Goal: Task Accomplishment & Management: Manage account settings

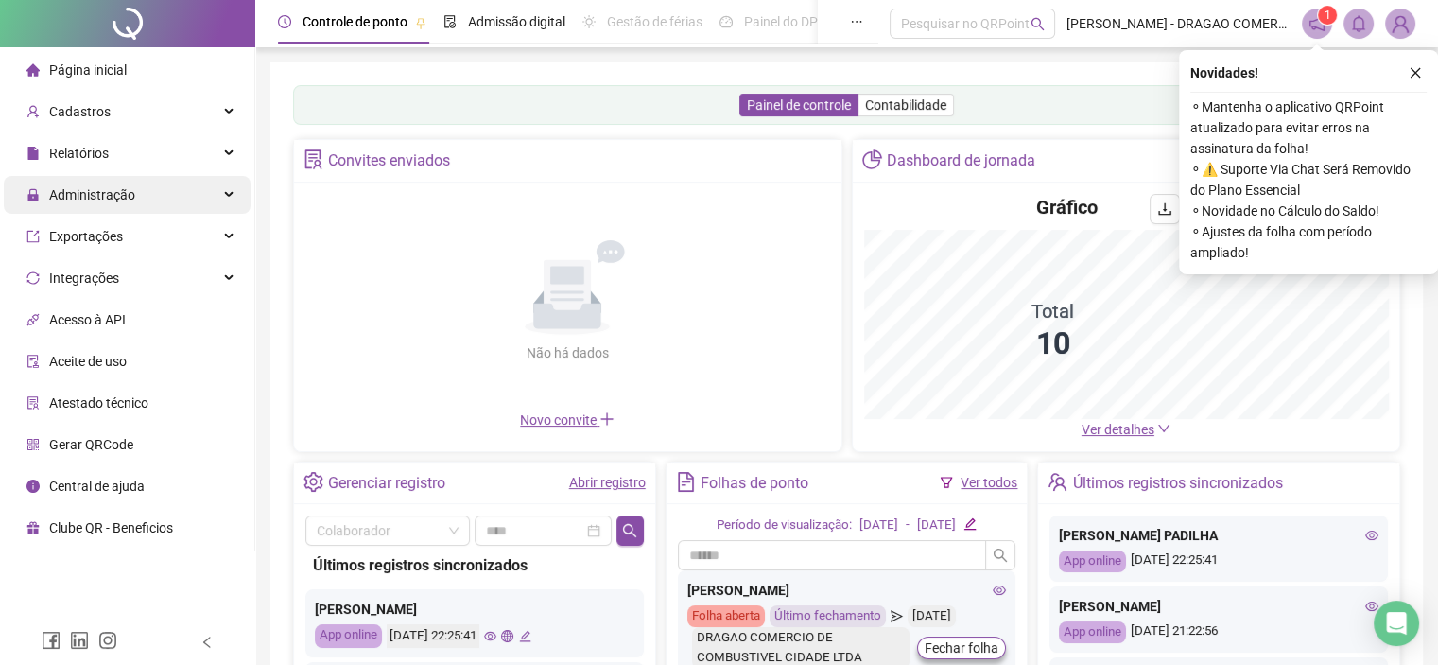
click at [231, 200] on div "Administração" at bounding box center [127, 195] width 247 height 38
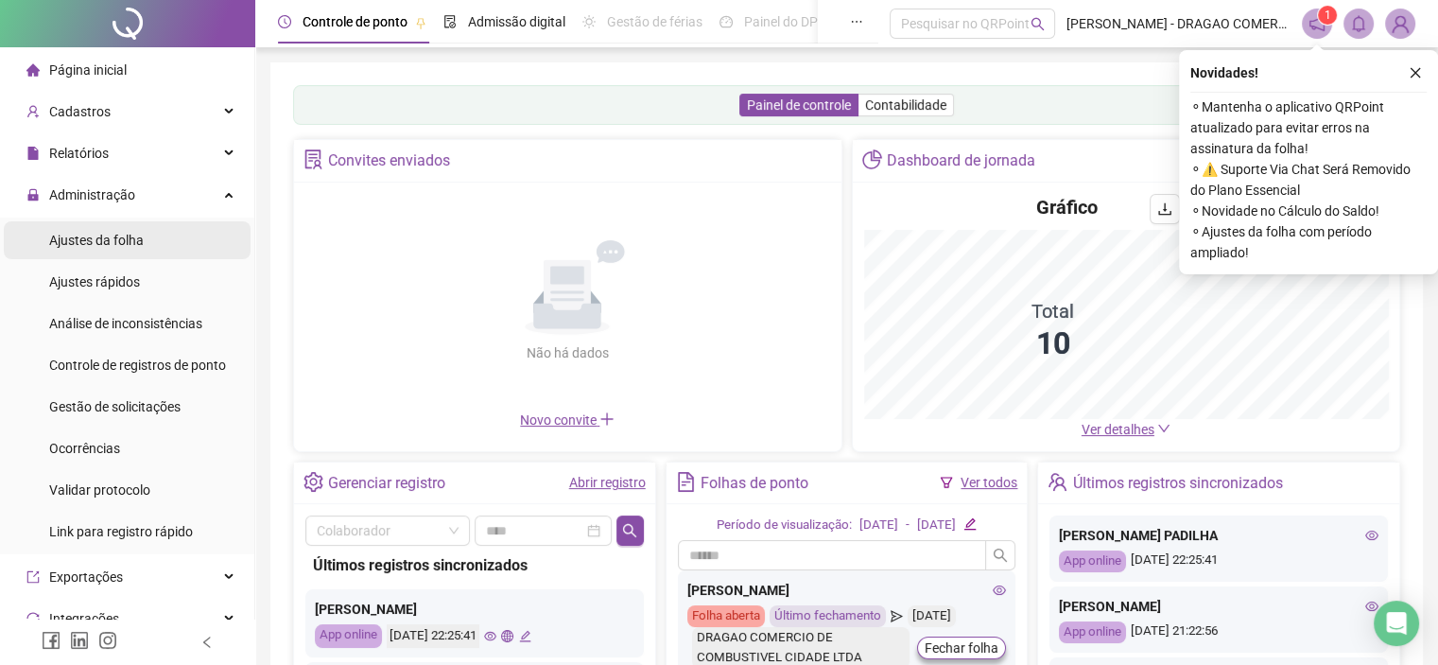
click at [151, 245] on li "Ajustes da folha" at bounding box center [127, 240] width 247 height 38
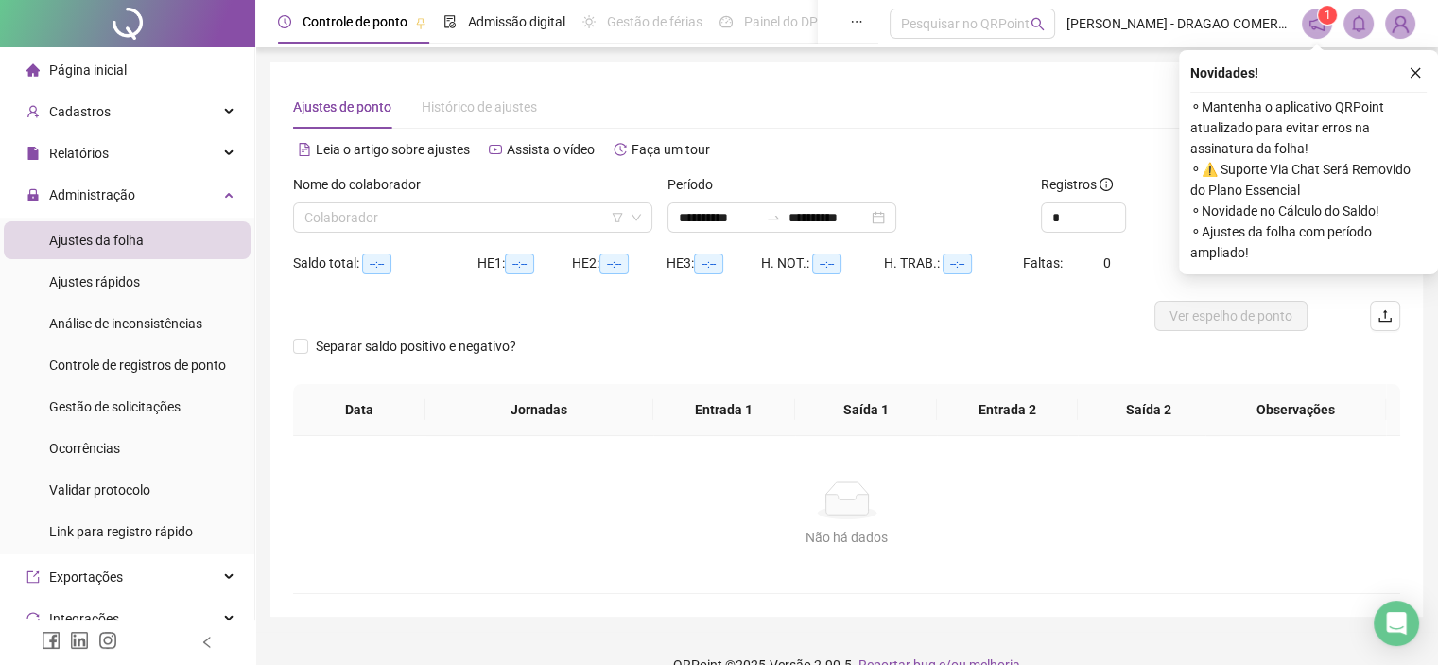
type input "**********"
click at [436, 227] on input "search" at bounding box center [465, 217] width 320 height 28
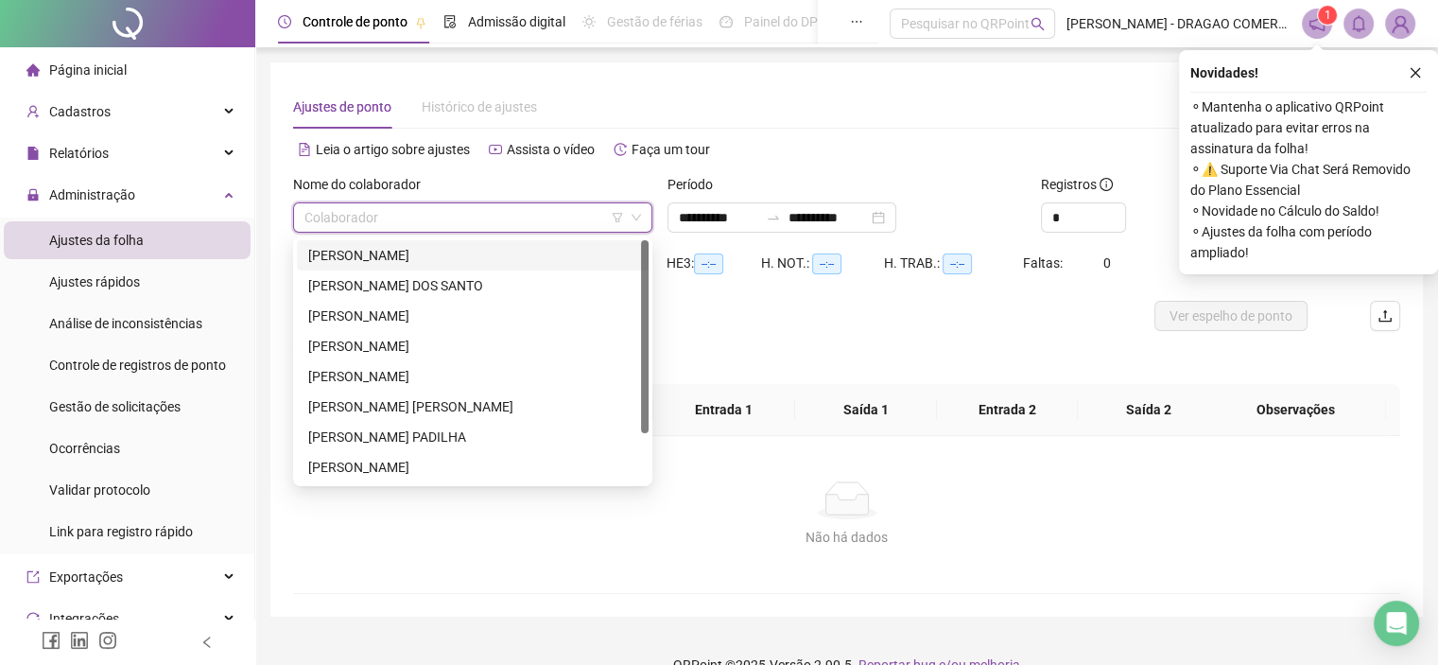
click at [438, 258] on div "[PERSON_NAME]" at bounding box center [472, 255] width 329 height 21
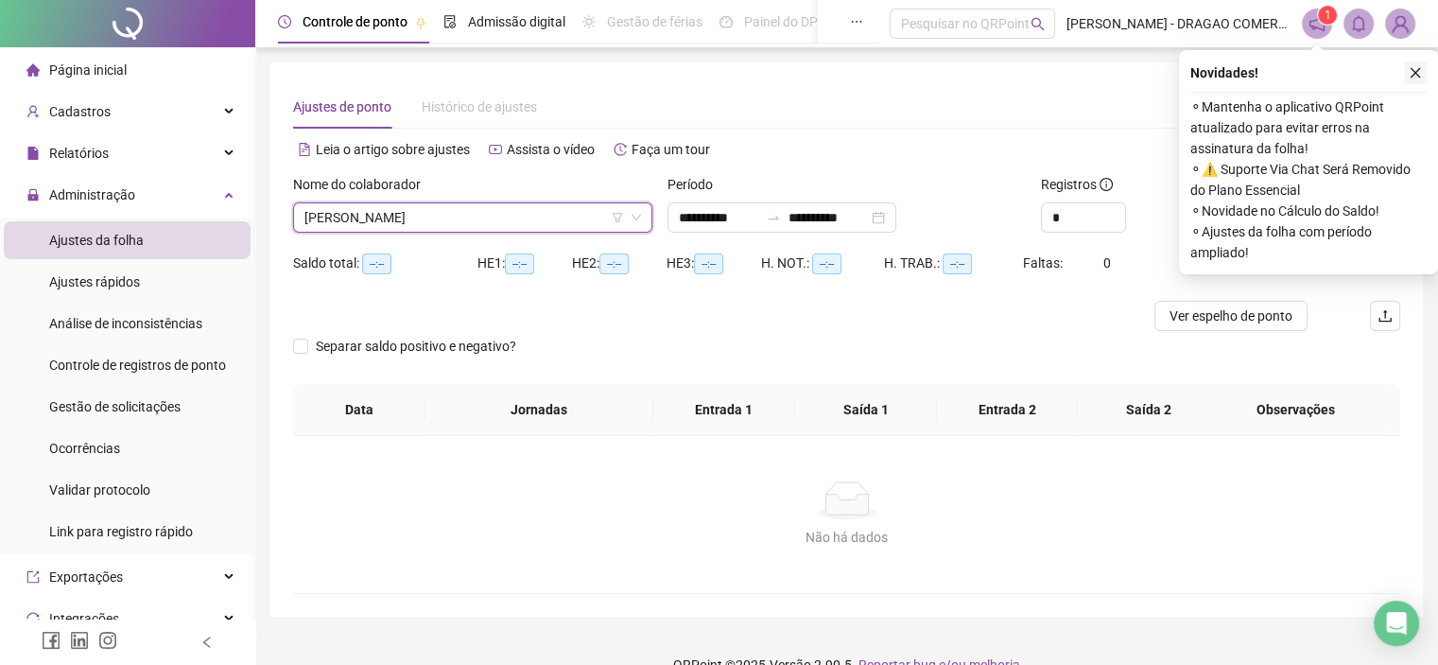
click at [1416, 73] on icon "close" at bounding box center [1416, 73] width 10 height 10
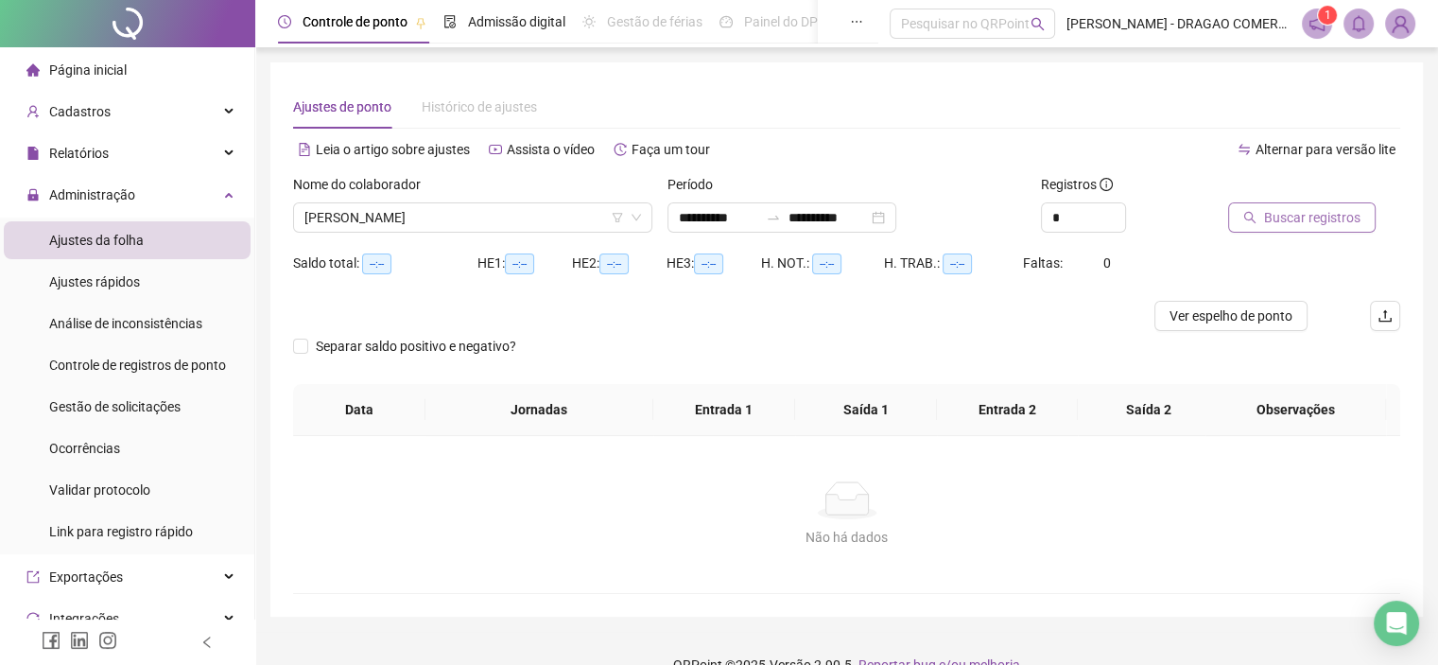
click at [1297, 217] on span "Buscar registros" at bounding box center [1312, 217] width 96 height 21
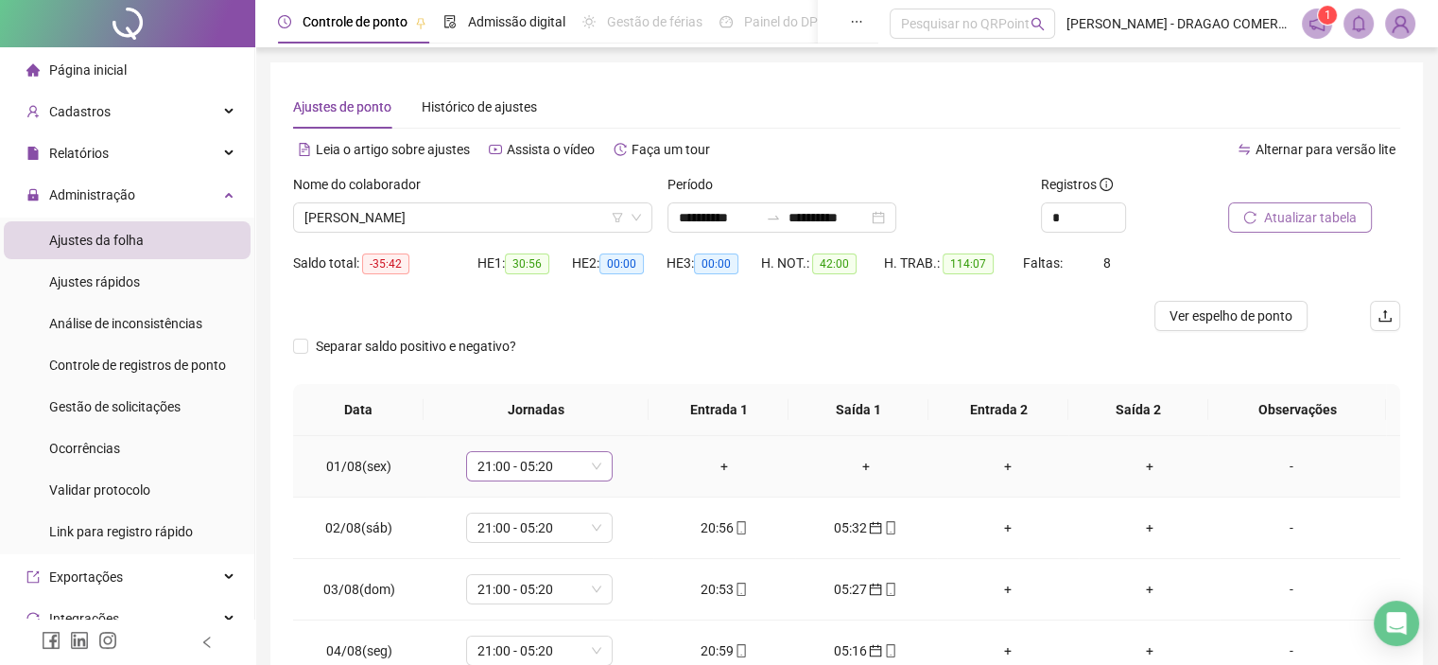
click at [598, 470] on span "21:00 - 05:20" at bounding box center [540, 466] width 124 height 28
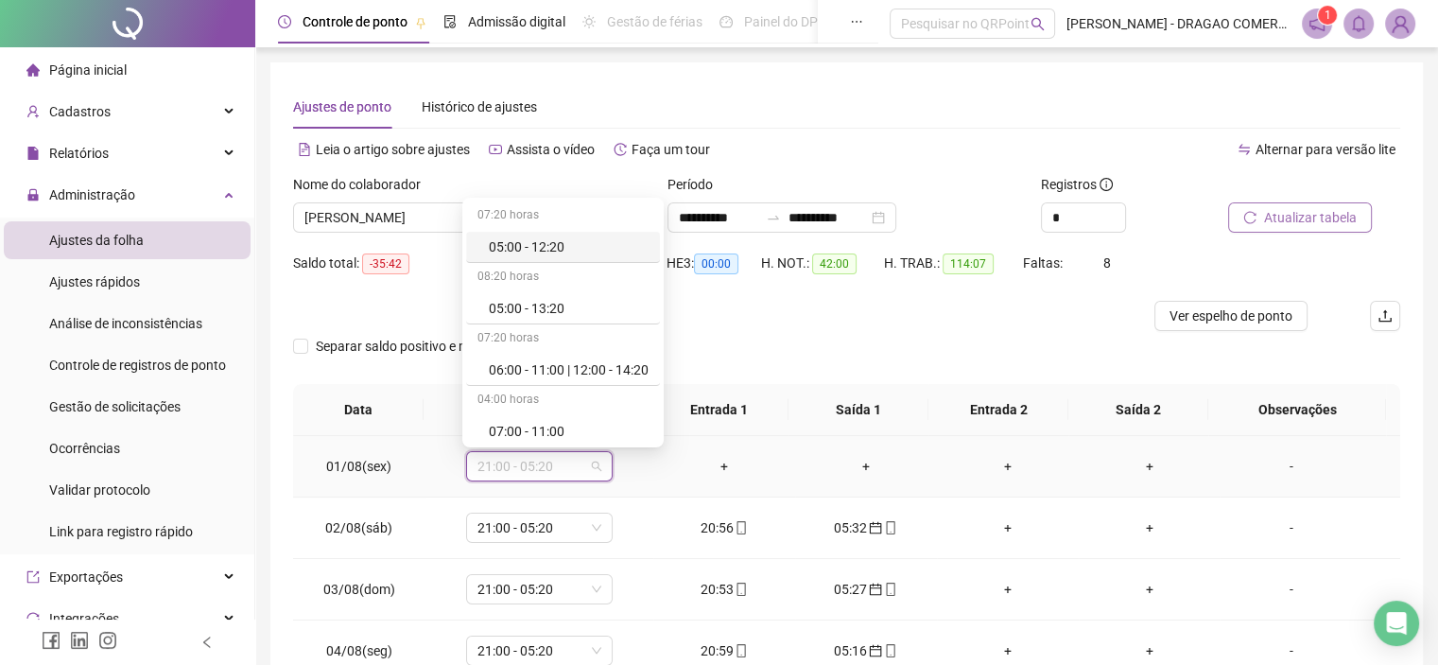
type input "*"
click at [564, 370] on div "Folga" at bounding box center [551, 366] width 125 height 21
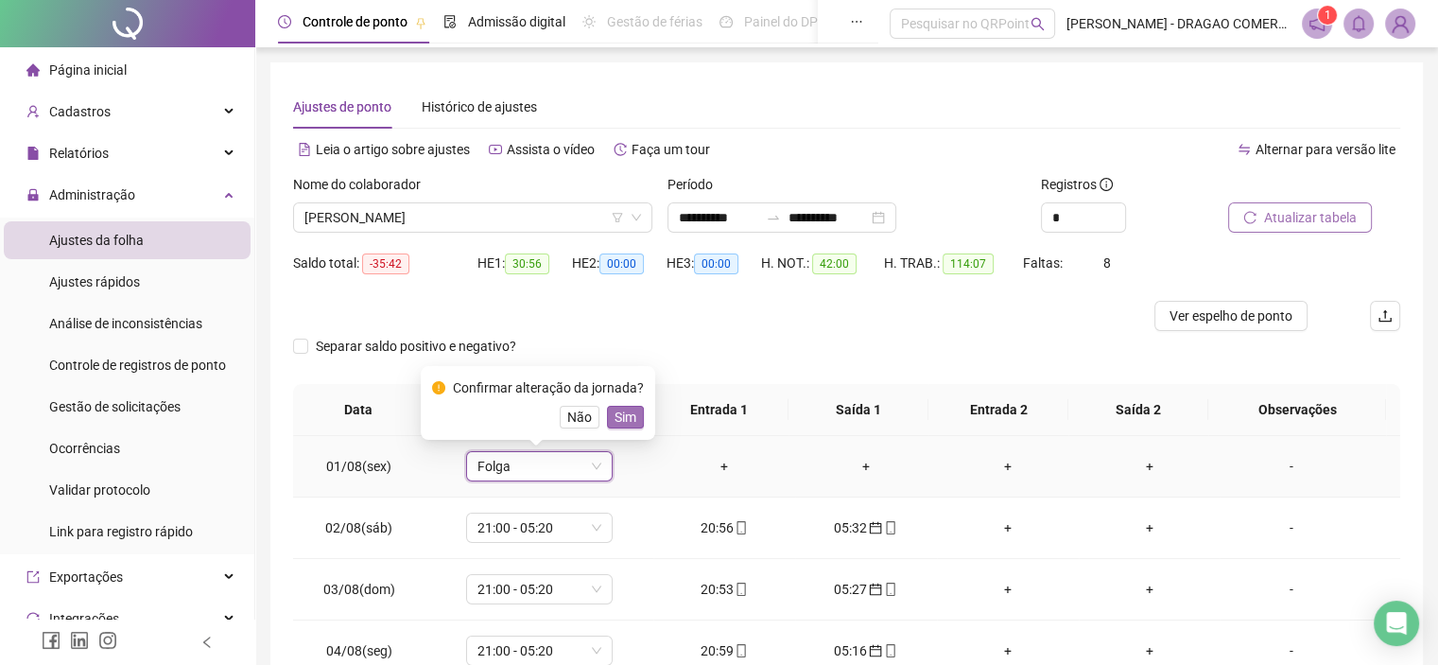
click at [632, 422] on span "Sim" at bounding box center [626, 417] width 22 height 21
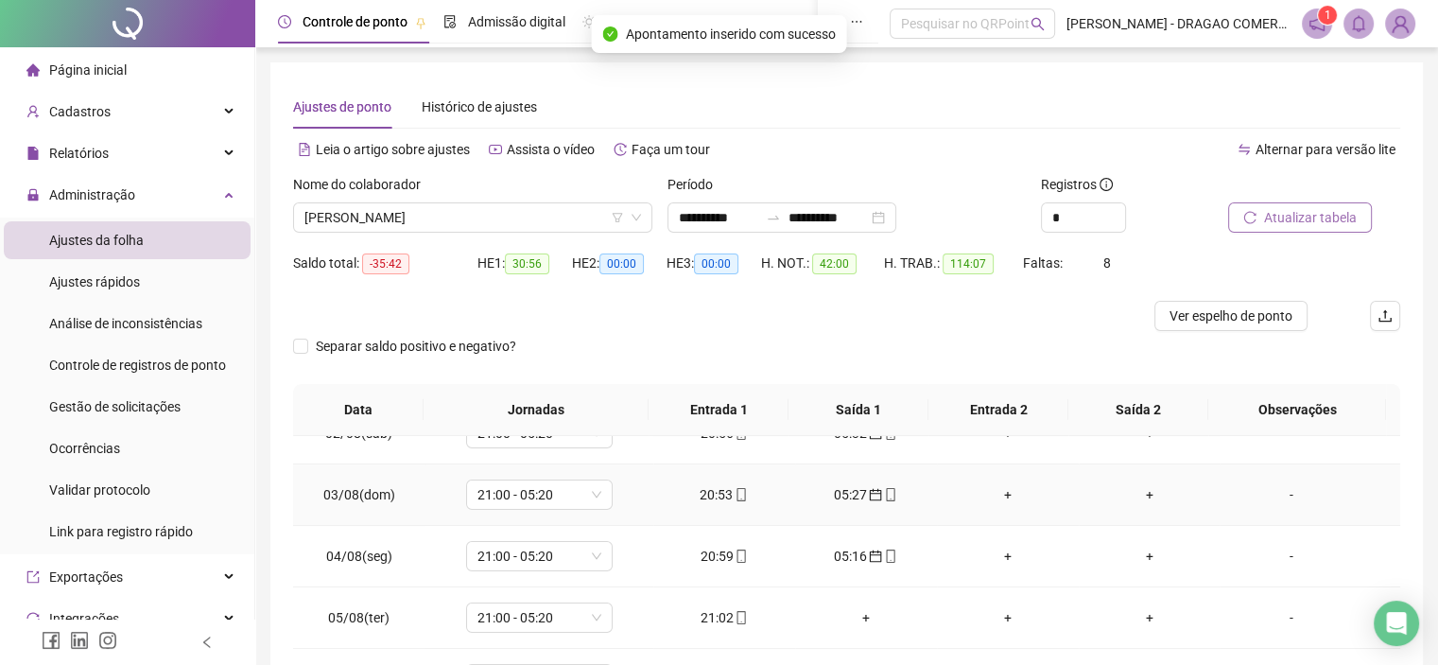
scroll to position [189, 0]
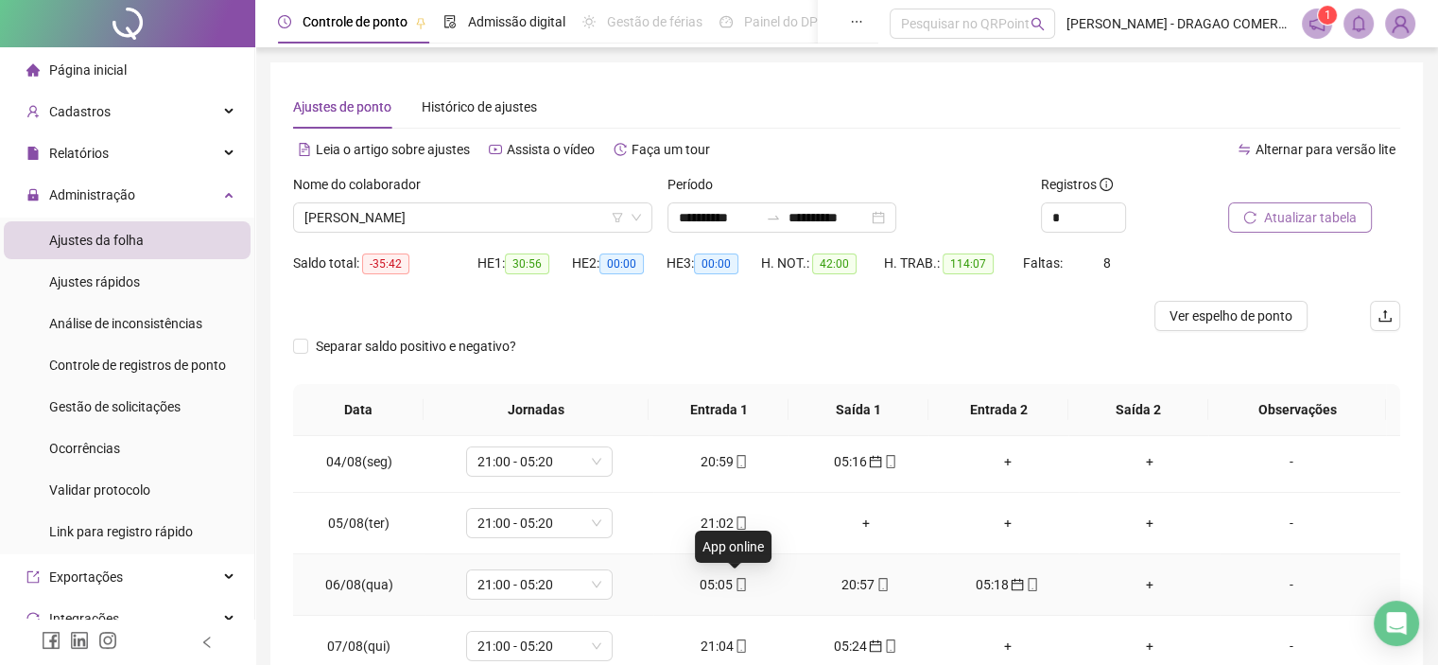
click at [736, 587] on icon "mobile" at bounding box center [741, 584] width 13 height 13
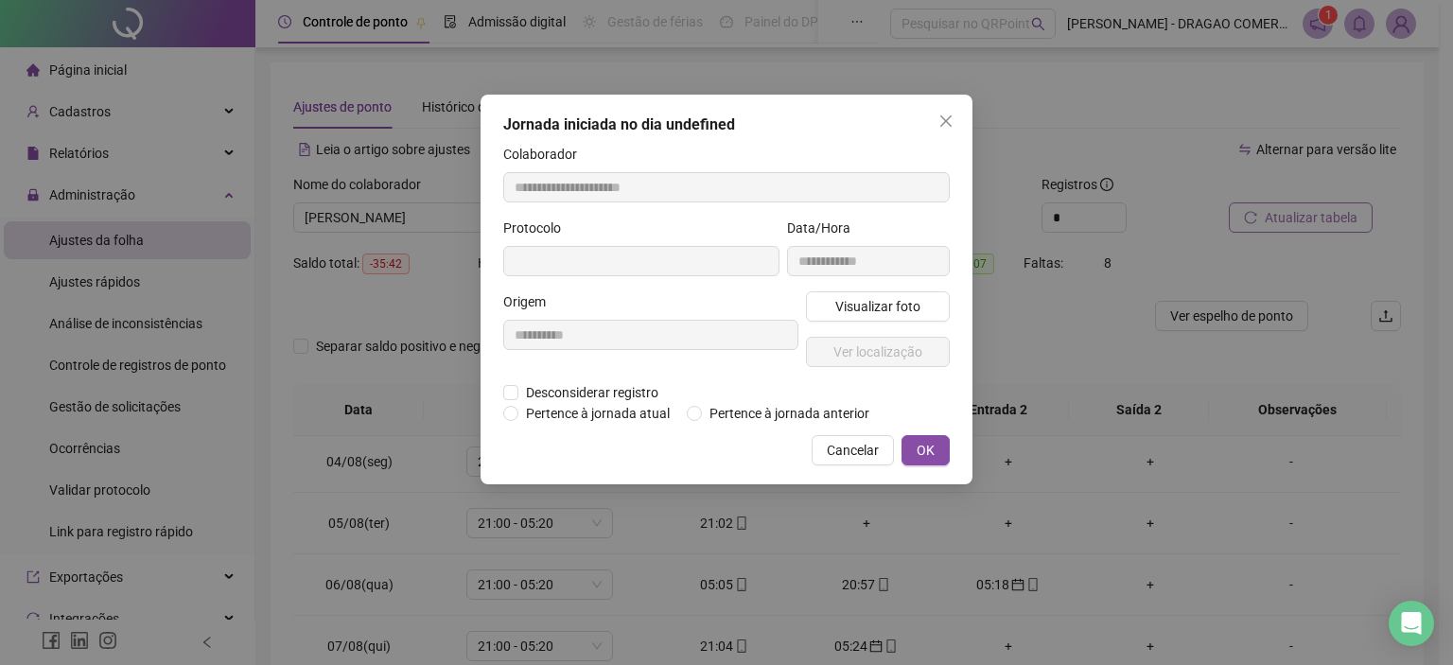
type input "**********"
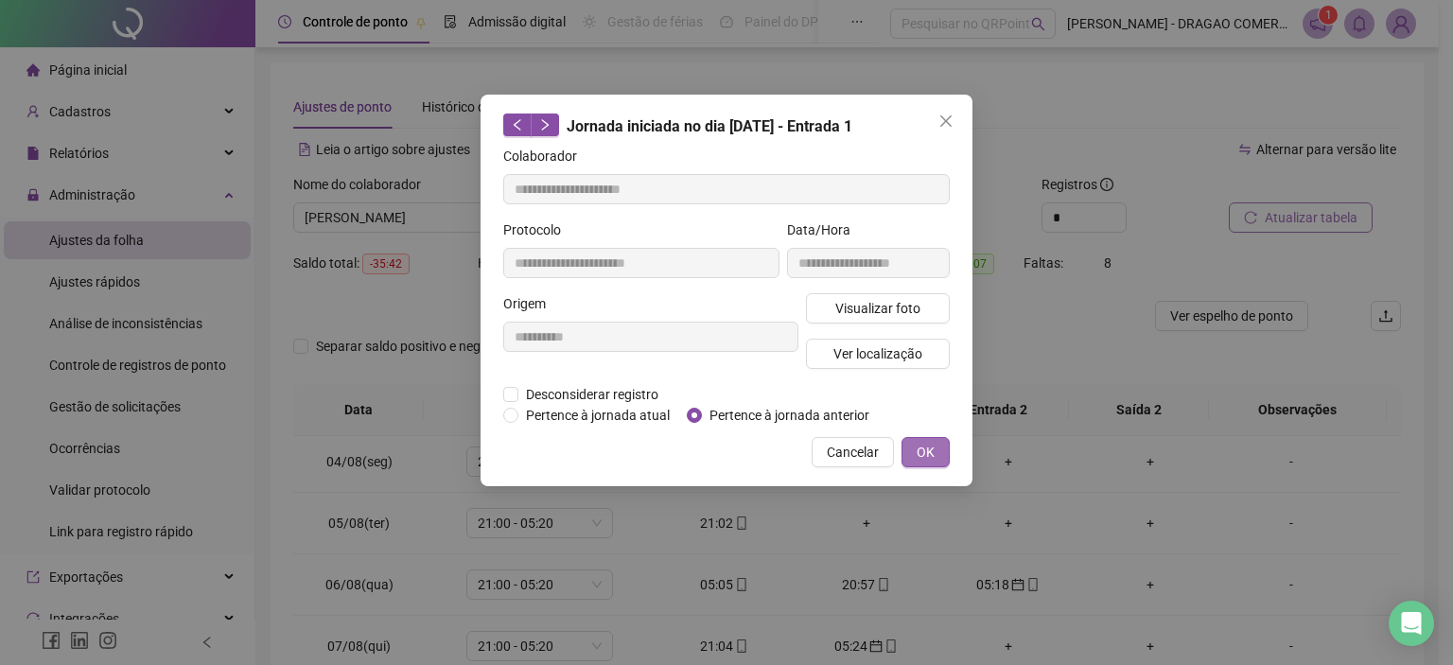
click at [915, 449] on button "OK" at bounding box center [925, 452] width 48 height 30
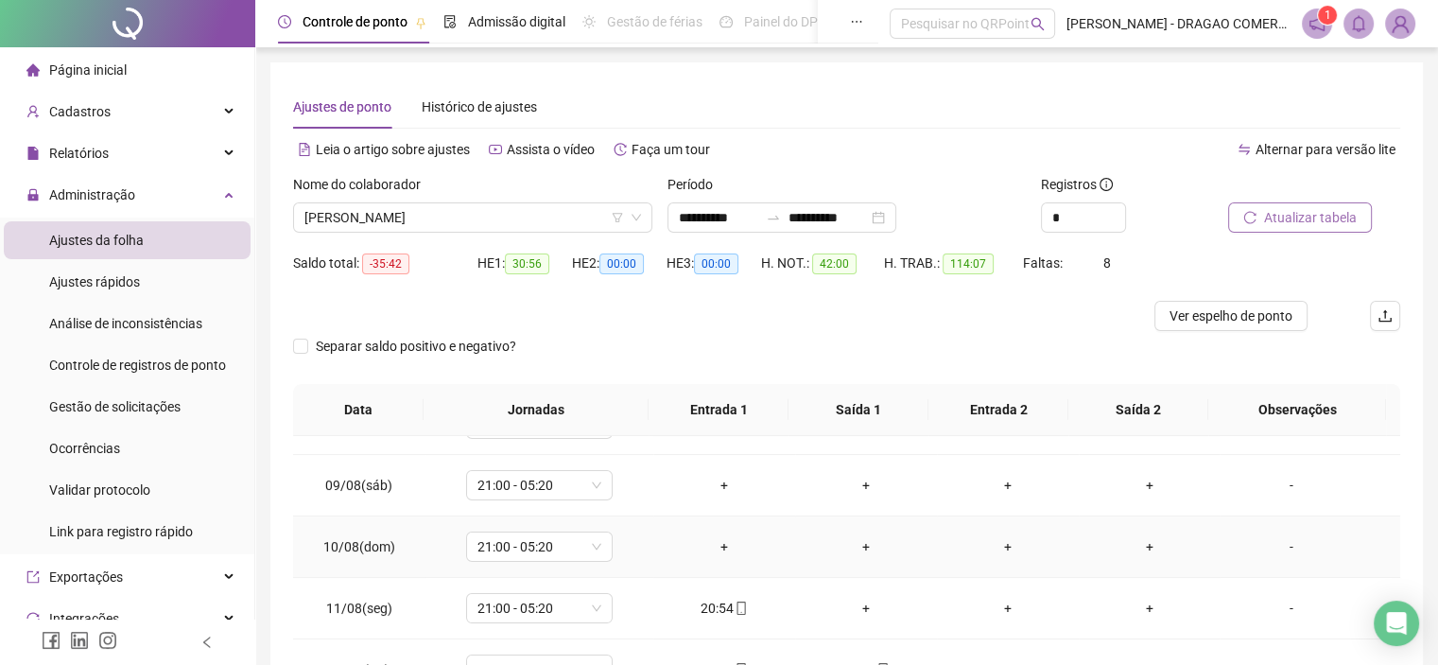
scroll to position [567, 0]
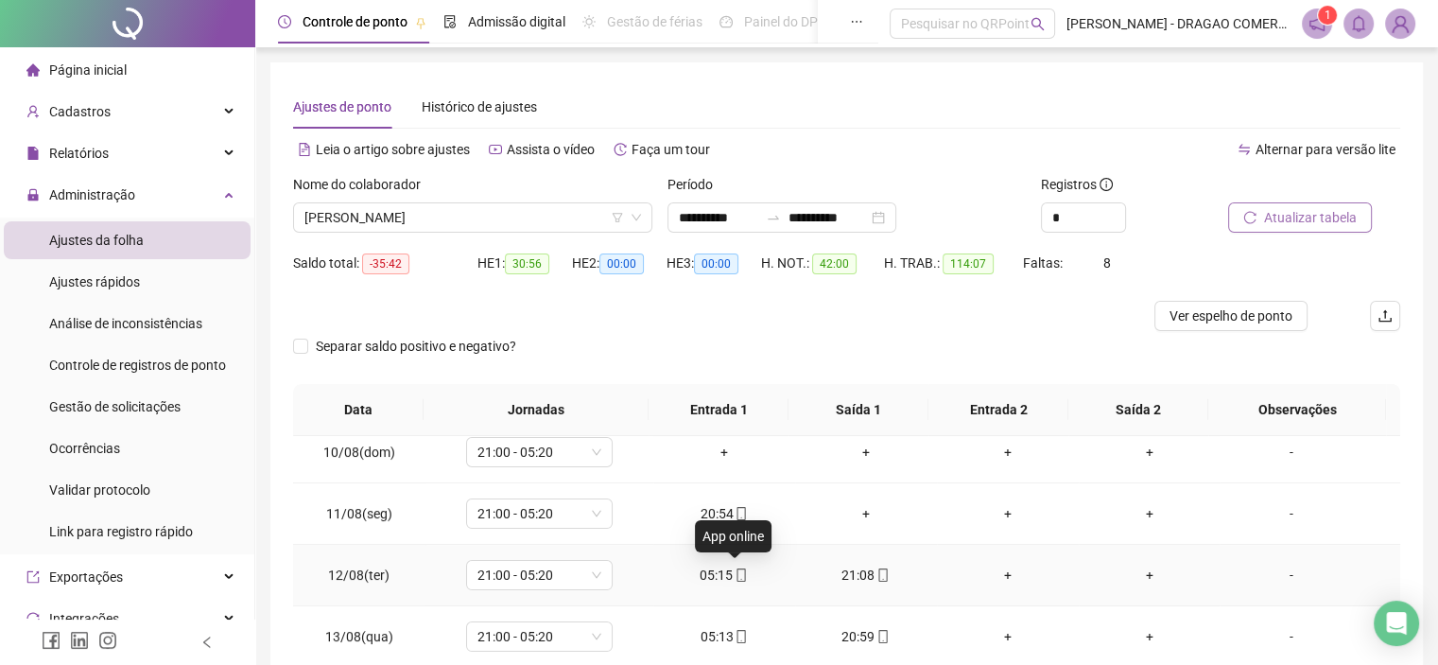
click at [735, 578] on icon "mobile" at bounding box center [741, 574] width 13 height 13
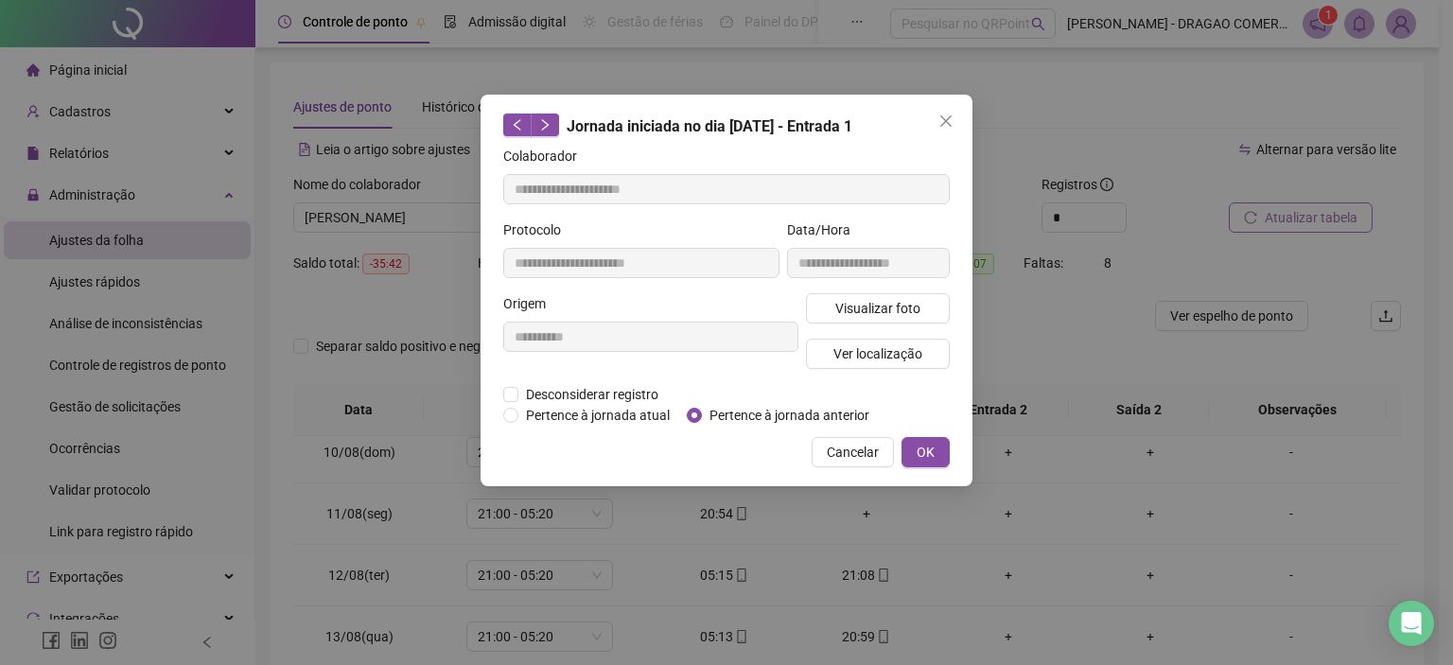
type input "**********"
click at [925, 445] on span "OK" at bounding box center [925, 452] width 18 height 21
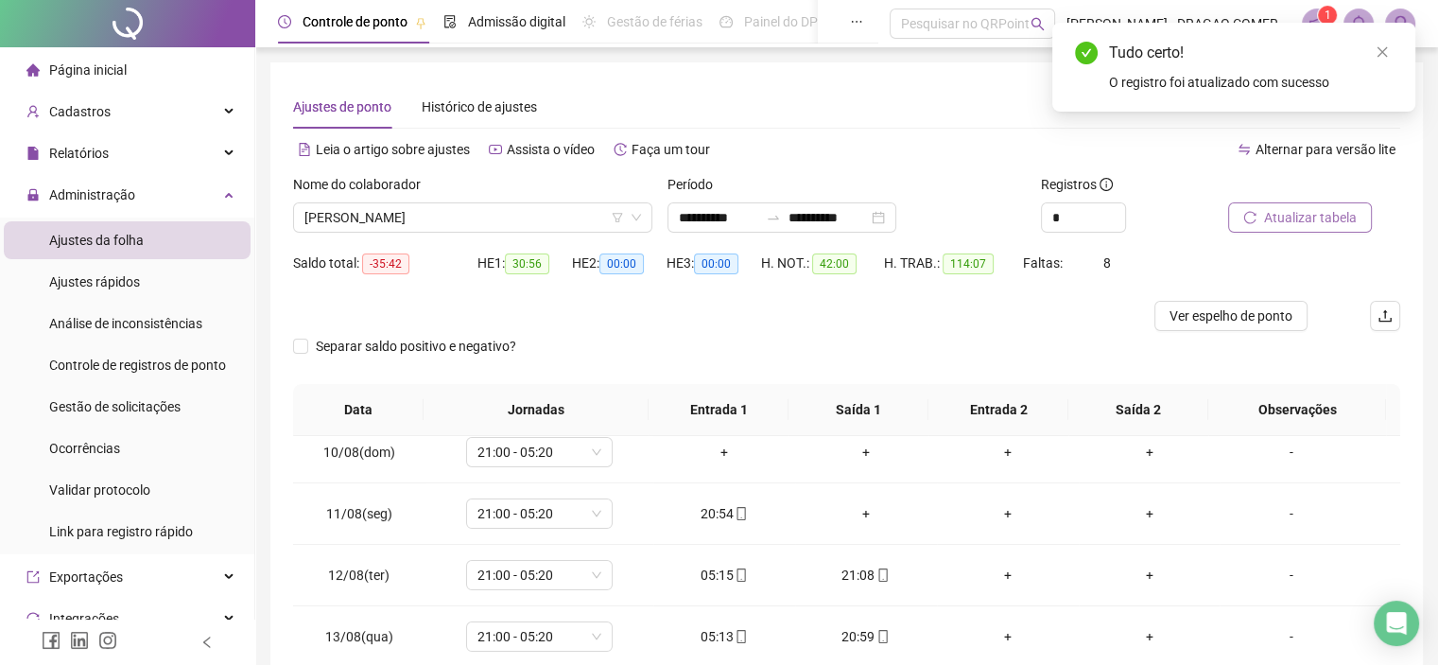
click at [1308, 218] on span "Atualizar tabela" at bounding box center [1310, 217] width 93 height 21
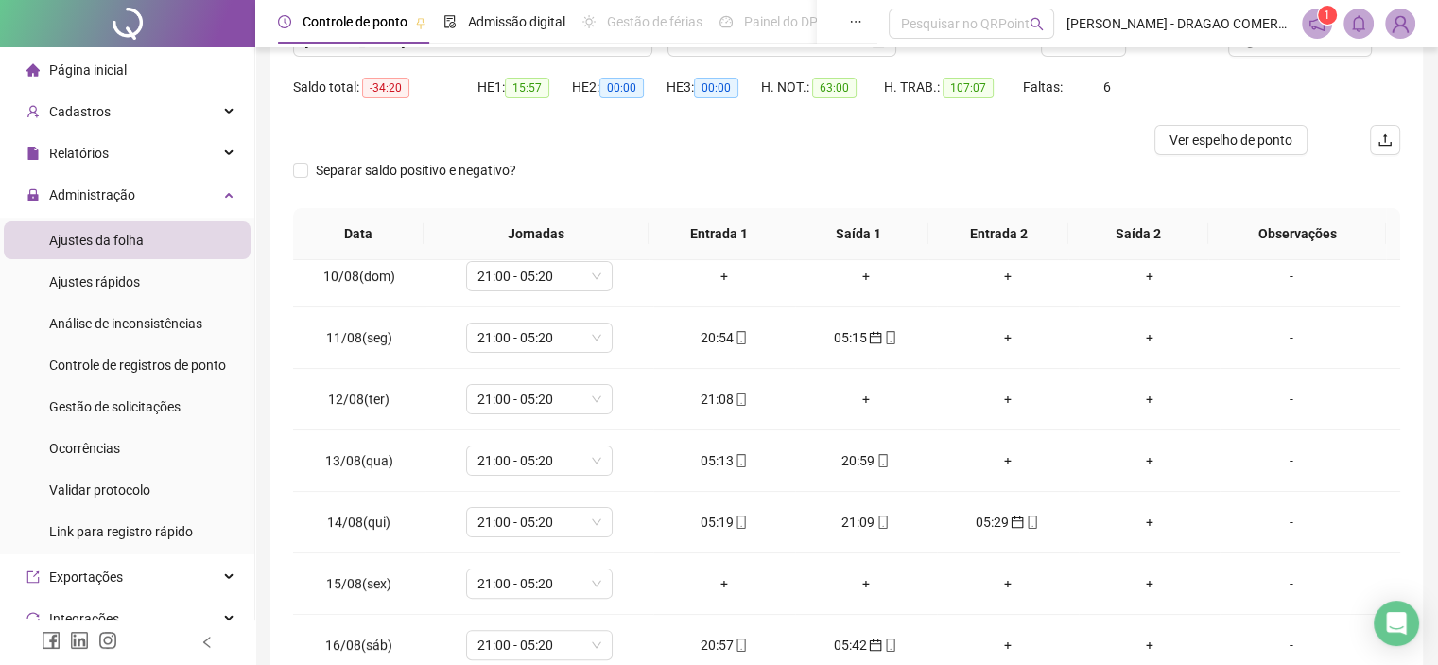
scroll to position [214, 0]
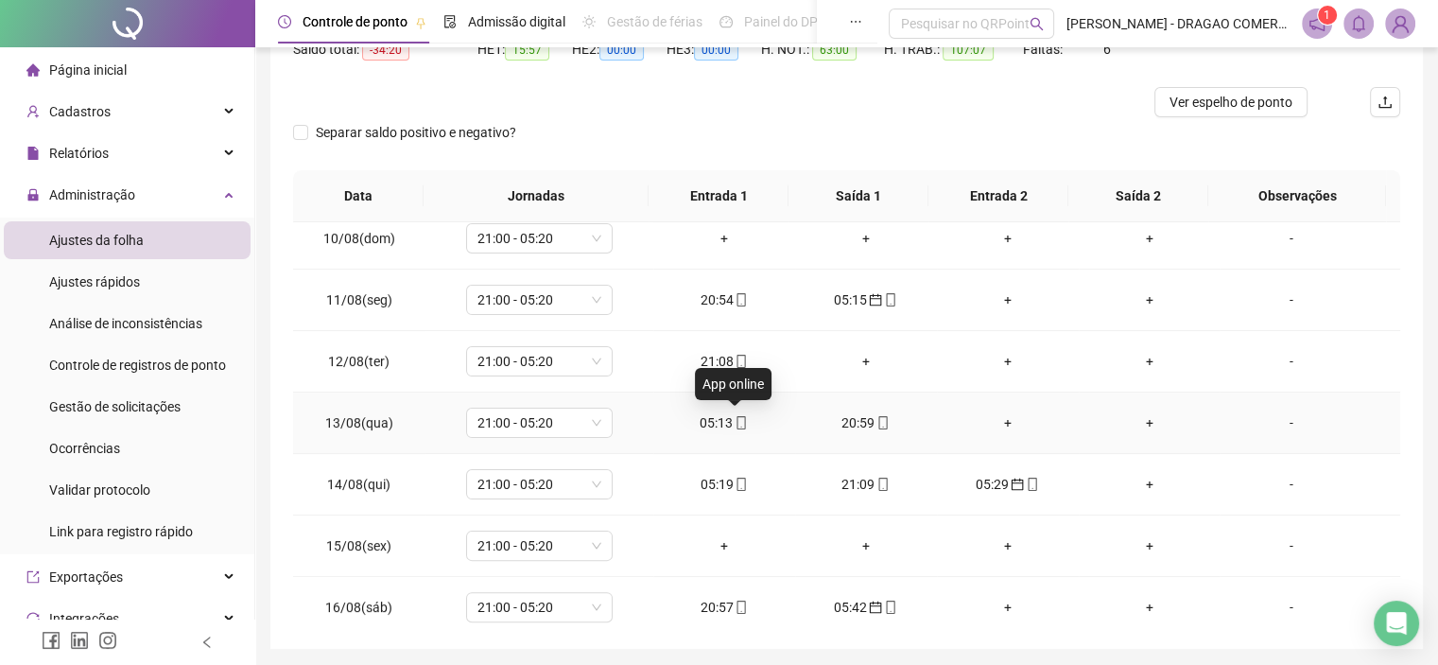
click at [738, 421] on icon "mobile" at bounding box center [742, 422] width 9 height 13
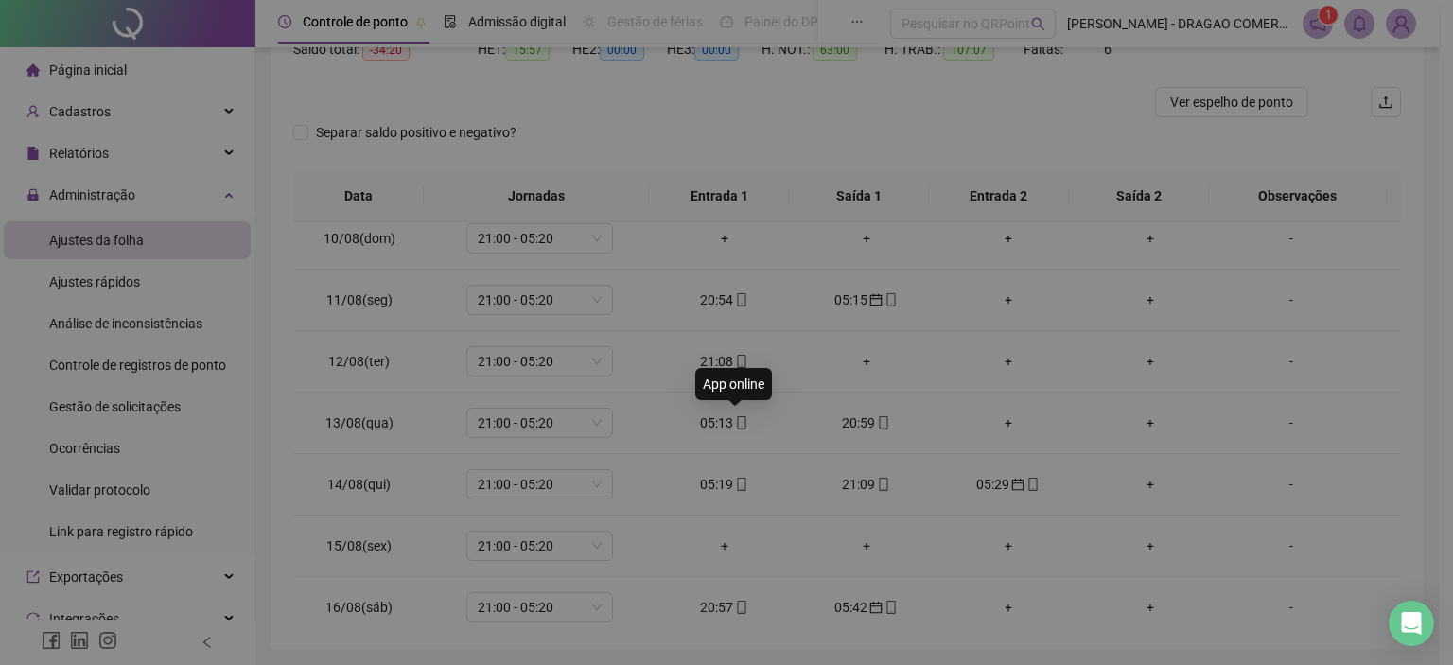
type input "**********"
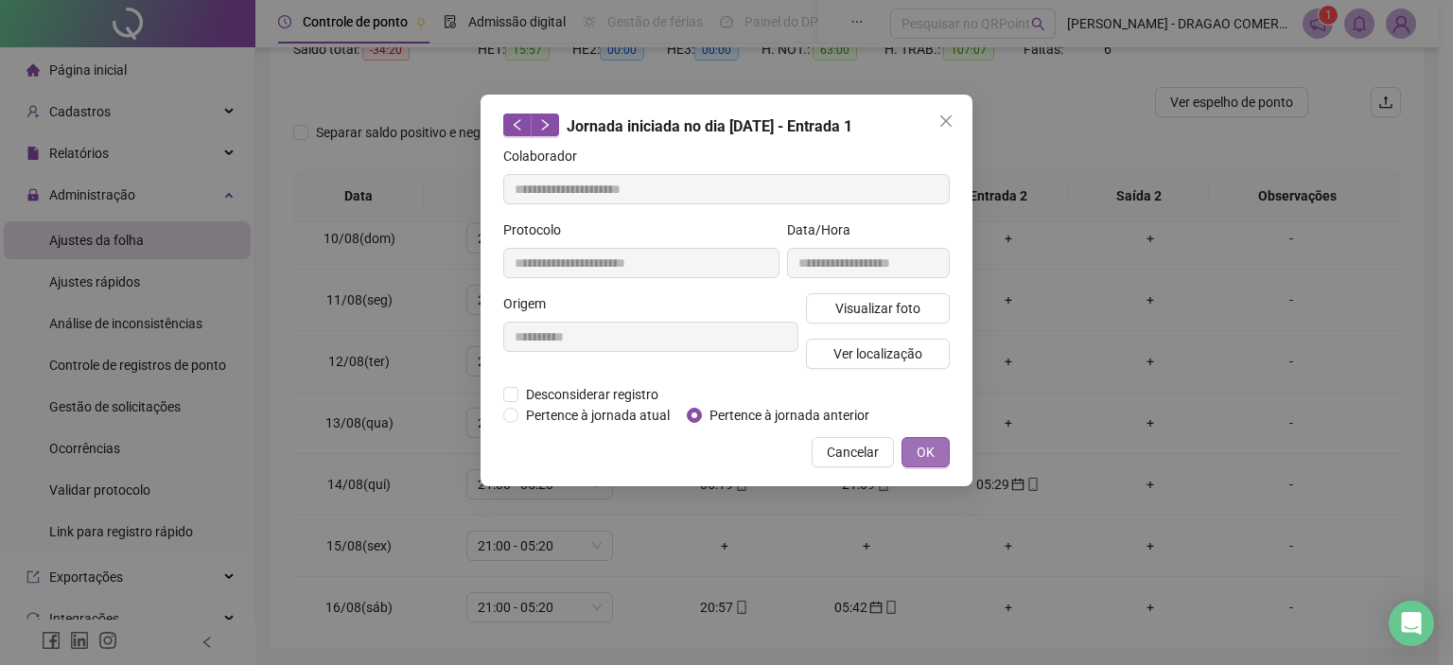
click at [930, 447] on span "OK" at bounding box center [925, 452] width 18 height 21
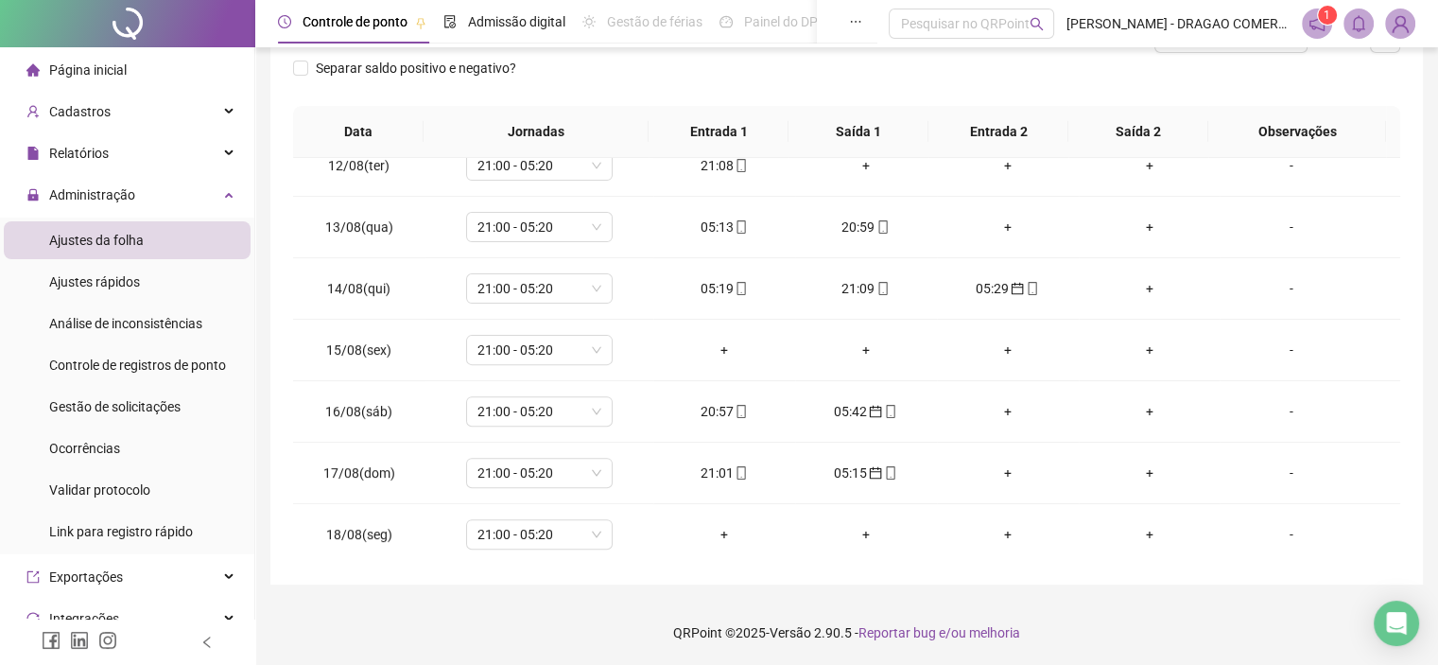
scroll to position [0, 0]
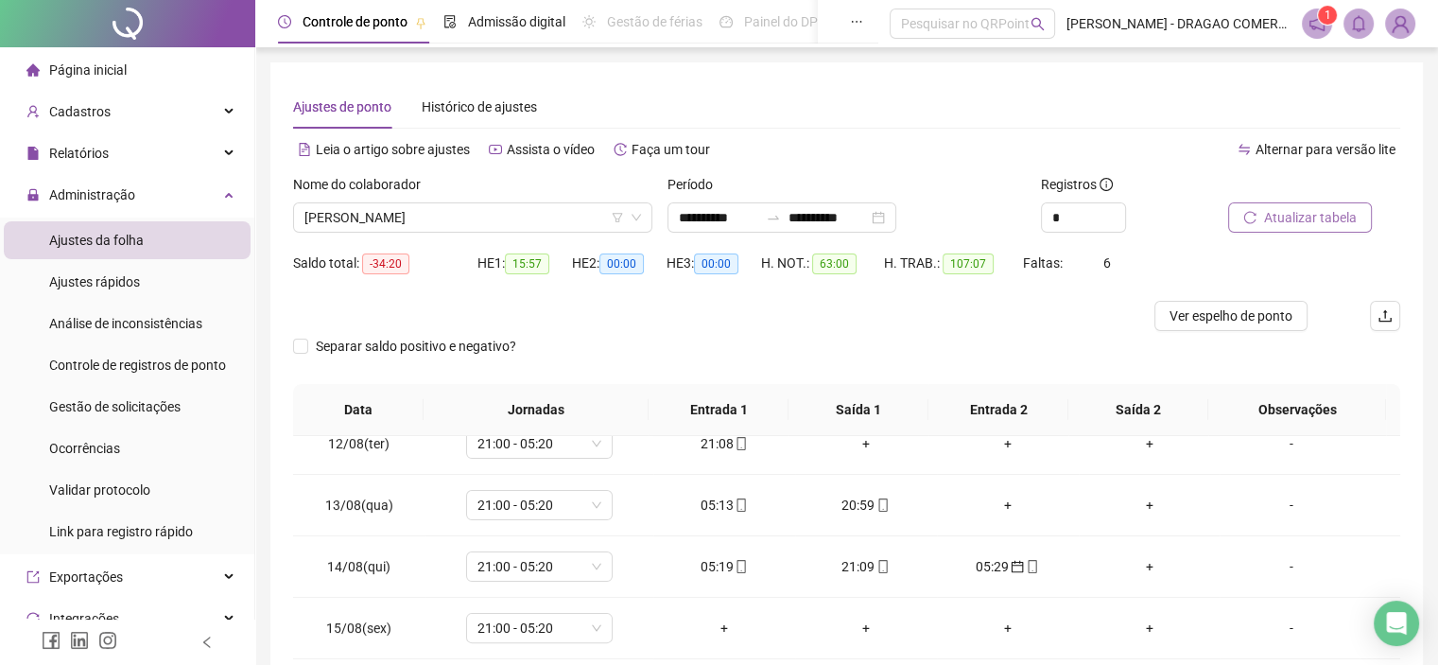
click at [1298, 226] on span "Atualizar tabela" at bounding box center [1310, 217] width 93 height 21
click at [737, 567] on icon "mobile" at bounding box center [741, 566] width 13 height 13
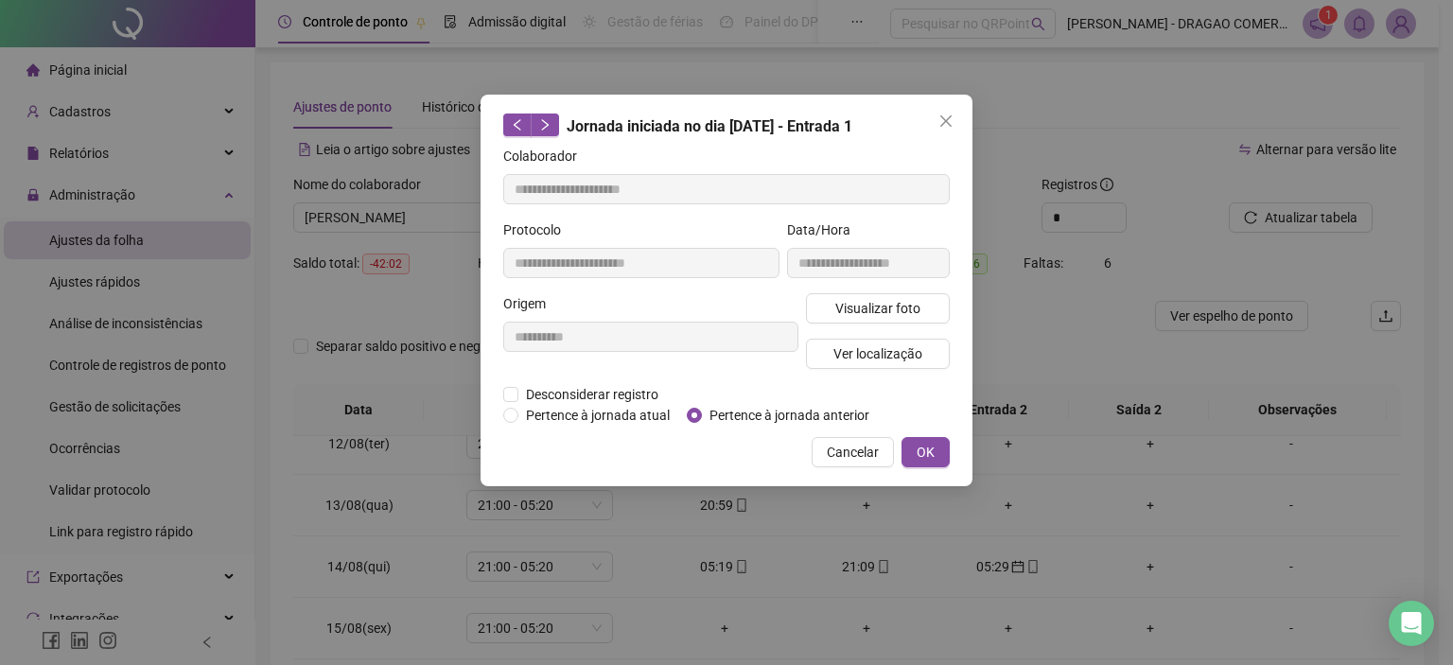
type input "**********"
click at [926, 450] on span "OK" at bounding box center [925, 452] width 18 height 21
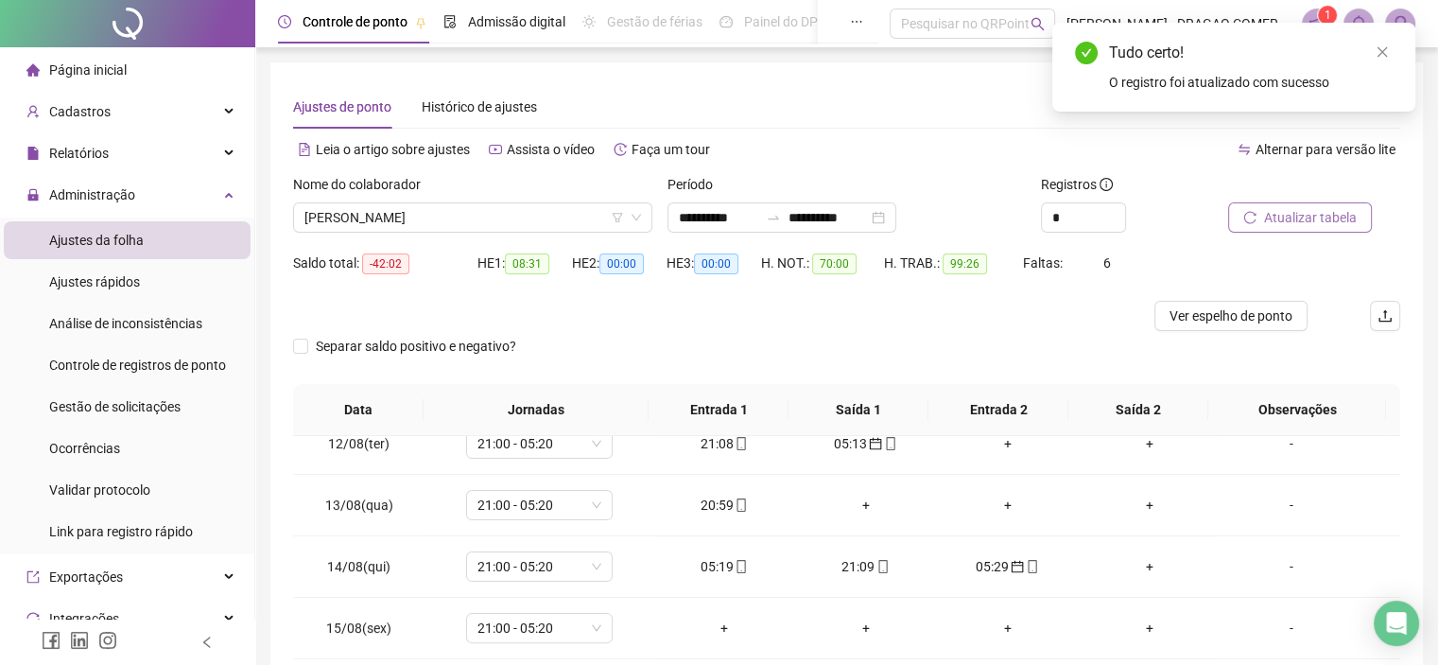
click at [1333, 223] on span "Atualizar tabela" at bounding box center [1310, 217] width 93 height 21
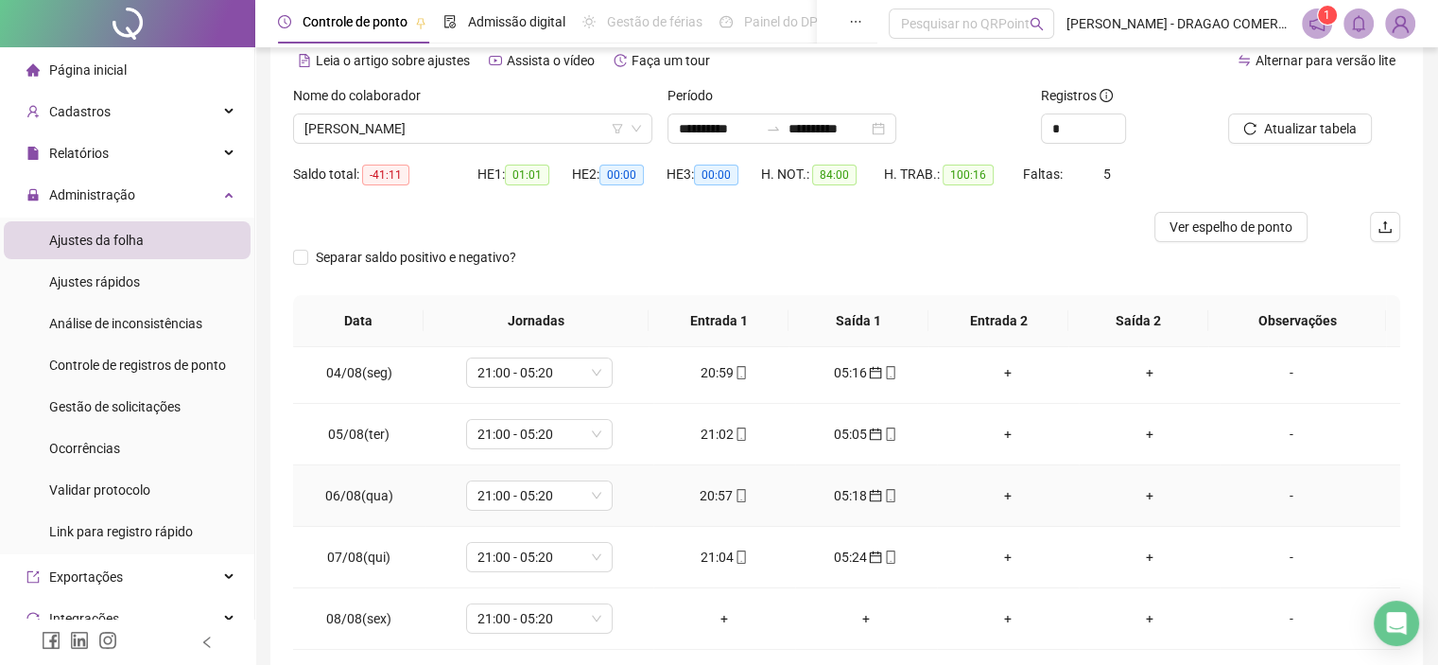
scroll to position [284, 0]
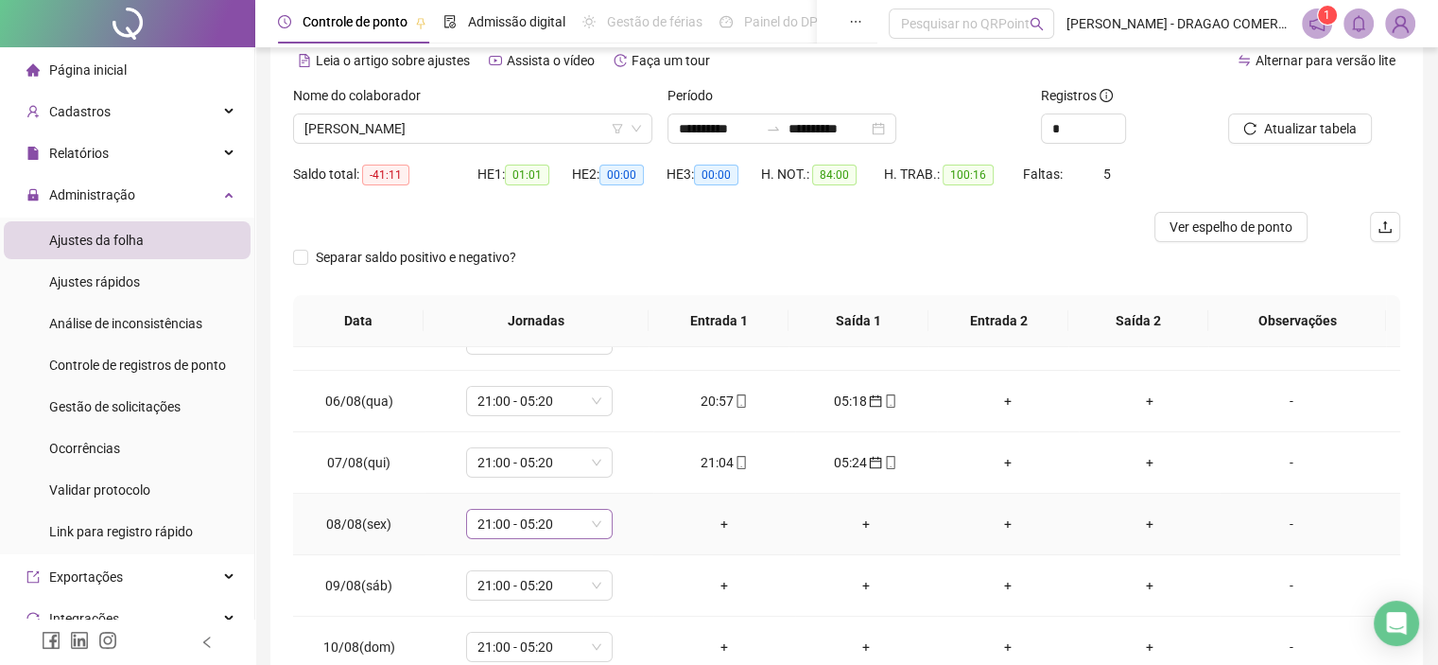
click at [590, 532] on span "21:00 - 05:20" at bounding box center [540, 524] width 124 height 28
type input "***"
click at [584, 422] on div "Folga" at bounding box center [551, 421] width 125 height 21
click at [625, 477] on span "Sim" at bounding box center [626, 472] width 22 height 21
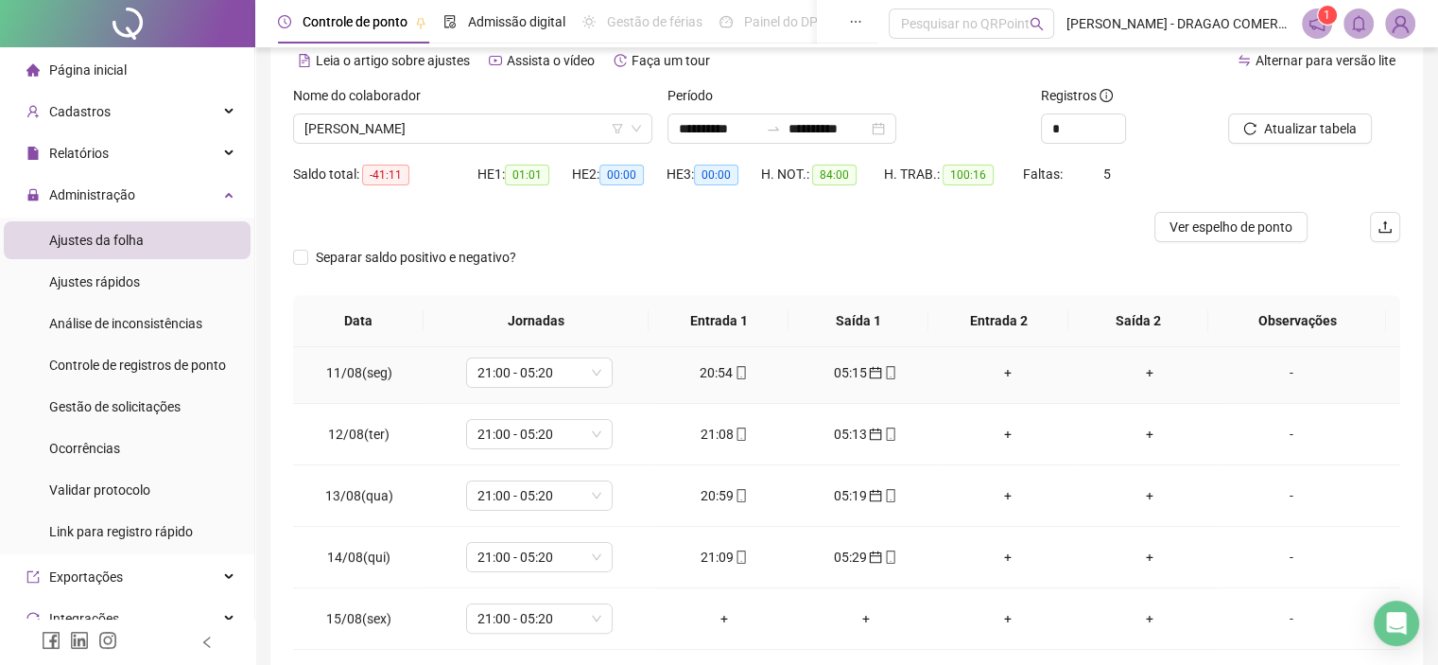
scroll to position [662, 0]
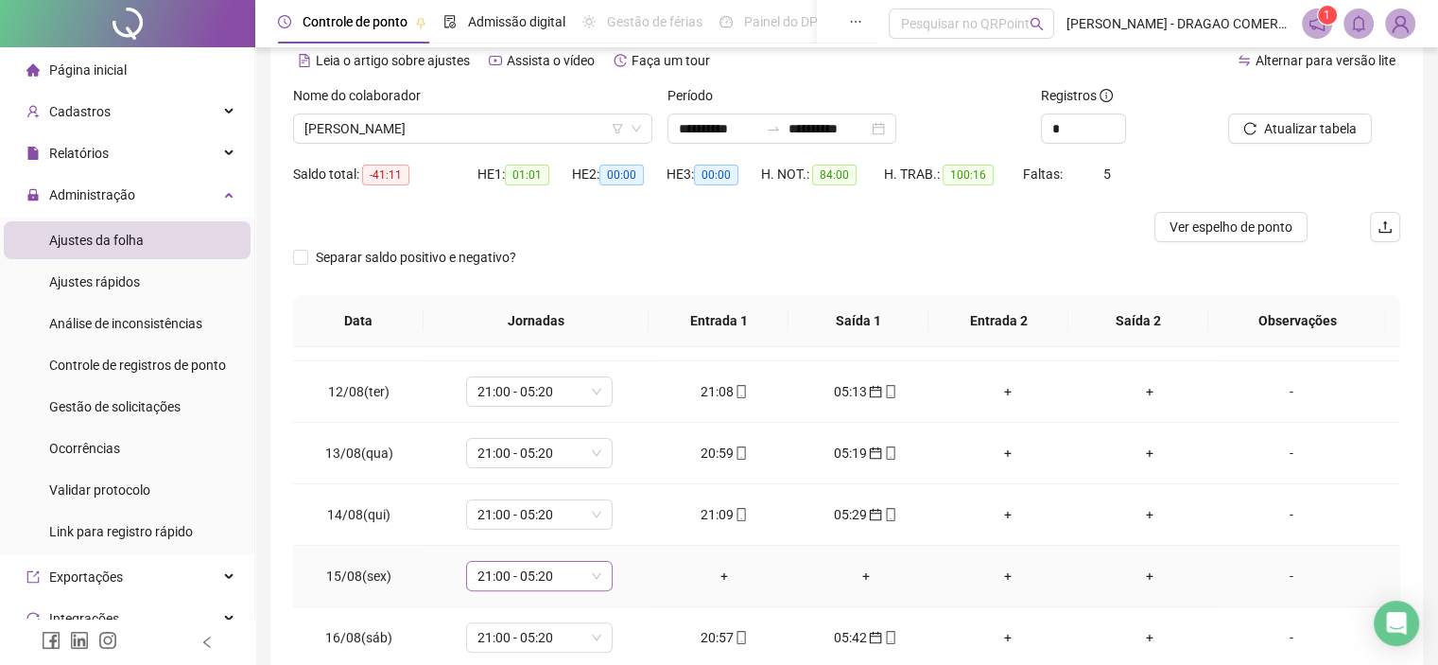
click at [584, 578] on span "21:00 - 05:20" at bounding box center [540, 576] width 124 height 28
type input "***"
click at [593, 479] on div "Folga" at bounding box center [551, 472] width 125 height 21
click at [623, 531] on span "Sim" at bounding box center [626, 524] width 22 height 21
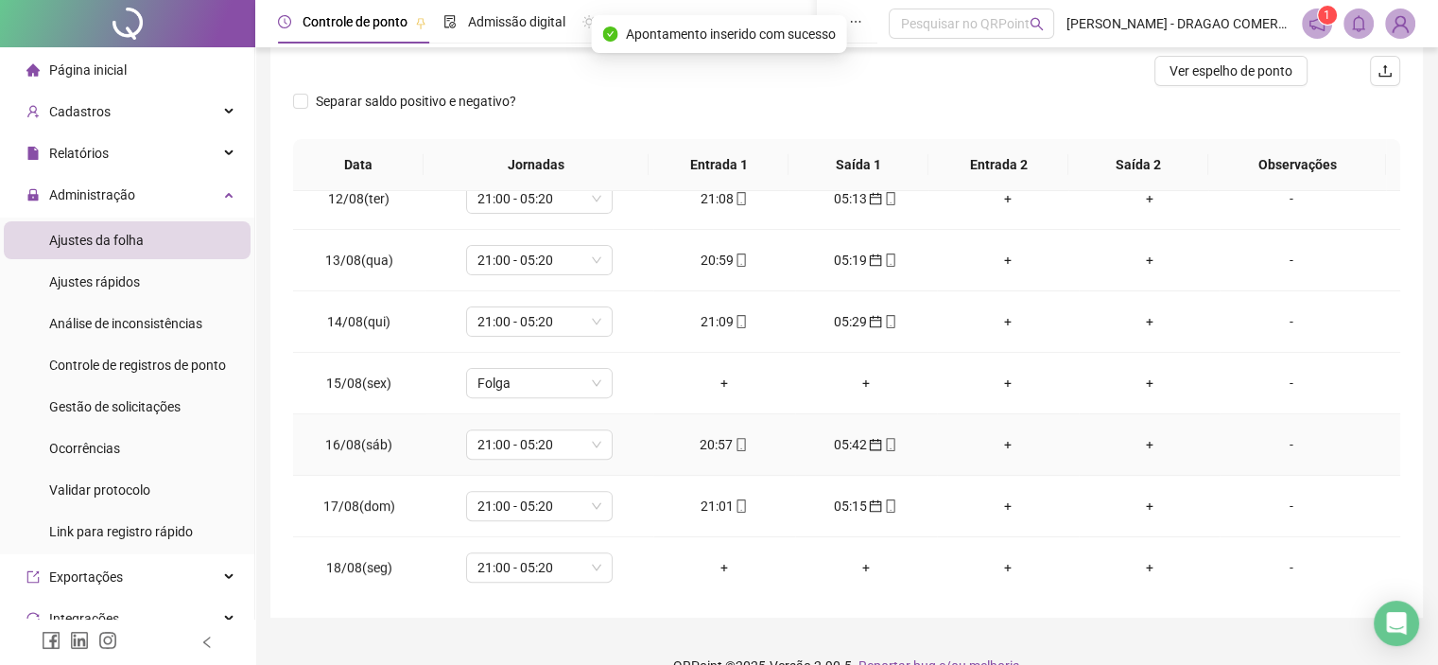
scroll to position [278, 0]
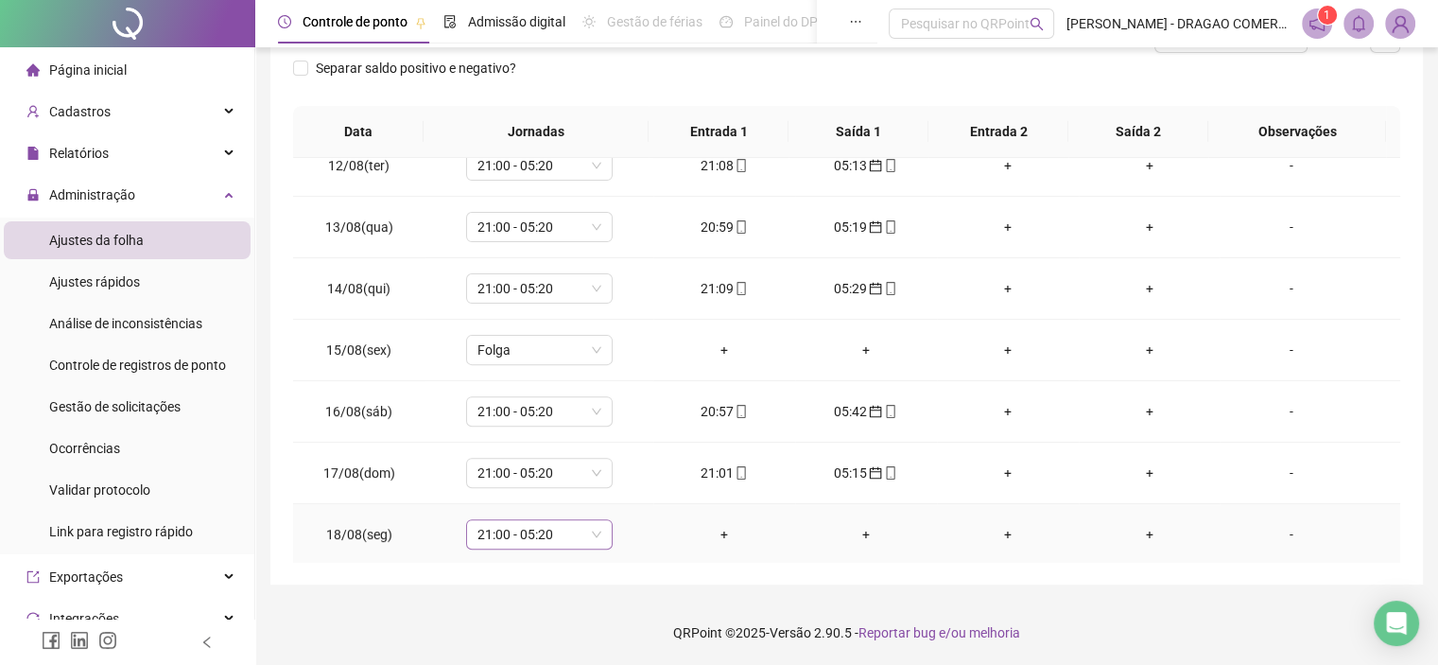
click at [597, 532] on span "21:00 - 05:20" at bounding box center [540, 534] width 124 height 28
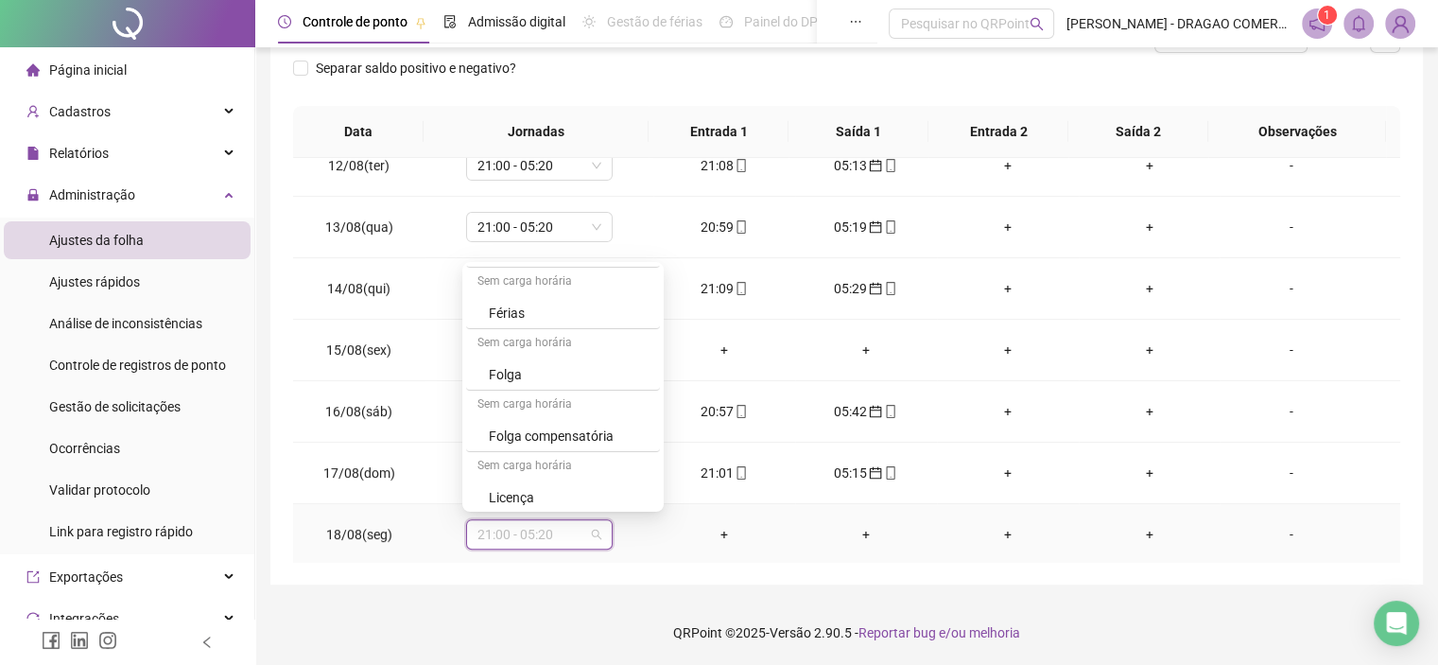
scroll to position [677, 0]
click at [1282, 533] on div "-" at bounding box center [1291, 534] width 112 height 21
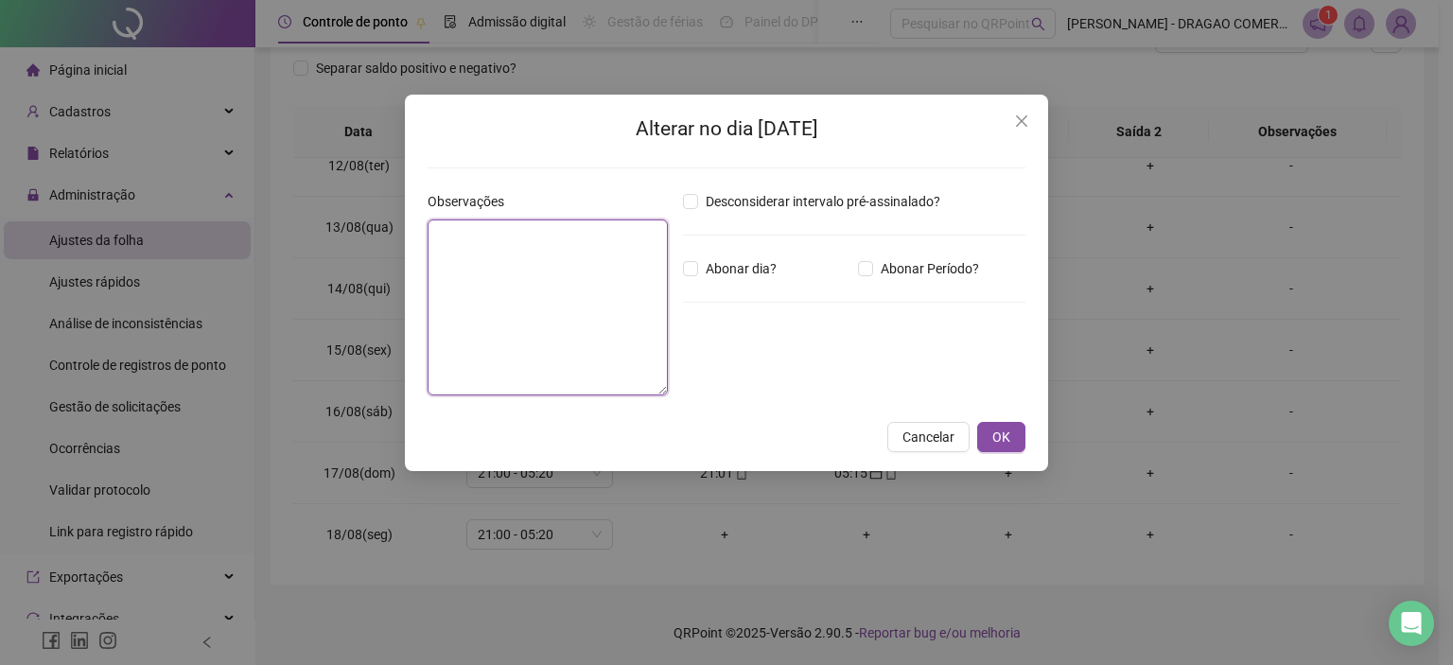
click at [593, 321] on textarea at bounding box center [547, 307] width 240 height 176
type textarea "**********"
click at [1014, 444] on button "OK" at bounding box center [1001, 437] width 48 height 30
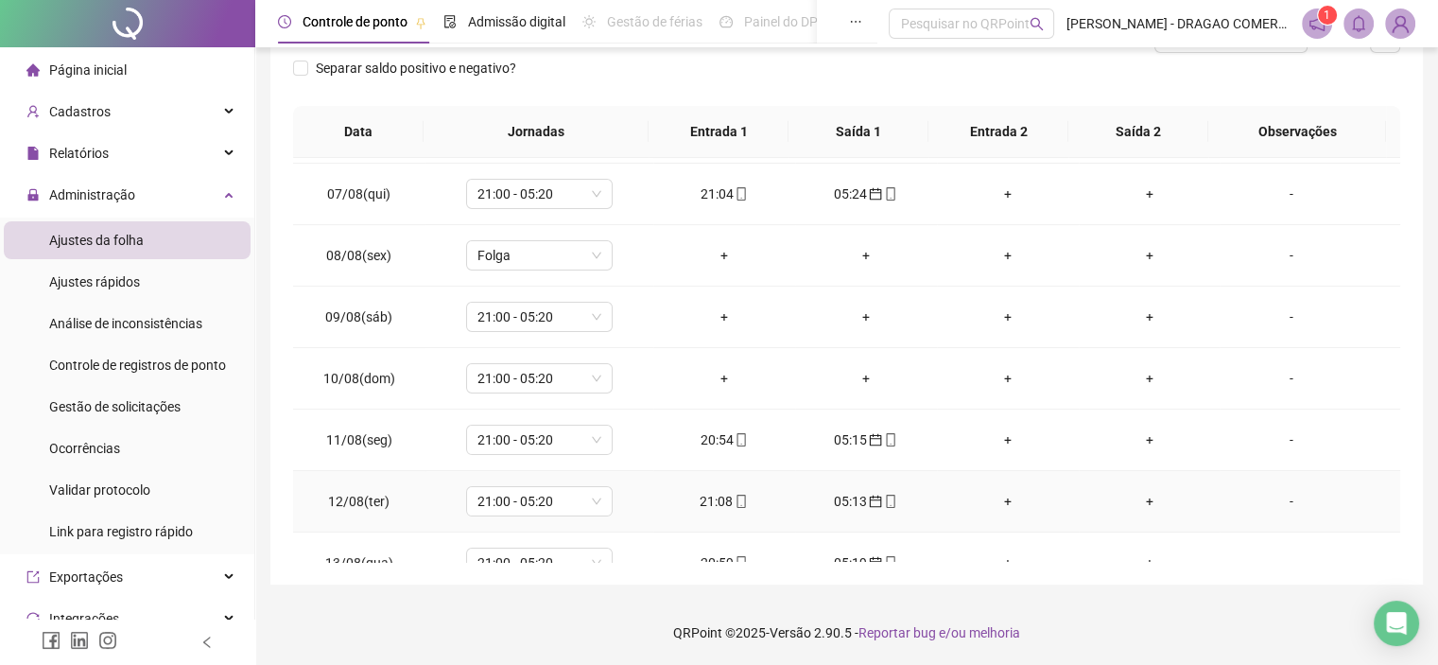
scroll to position [321, 0]
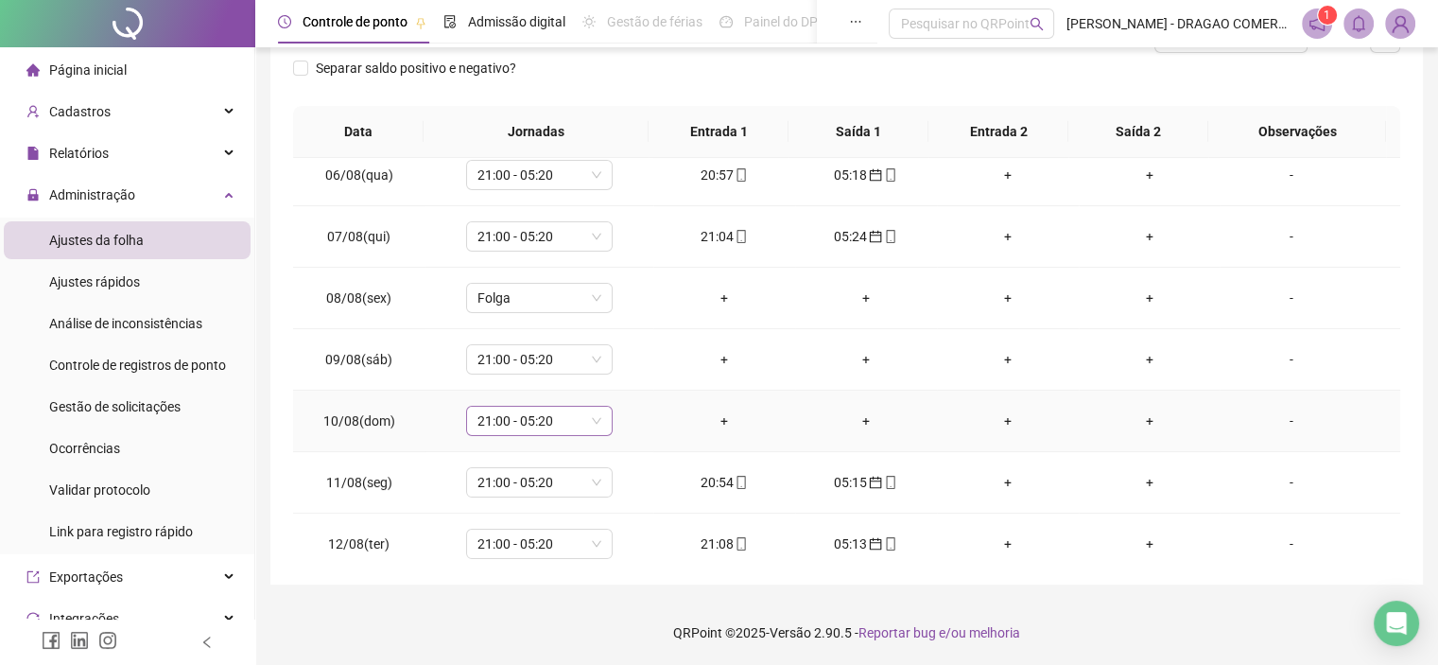
click at [593, 423] on span "21:00 - 05:20" at bounding box center [540, 421] width 124 height 28
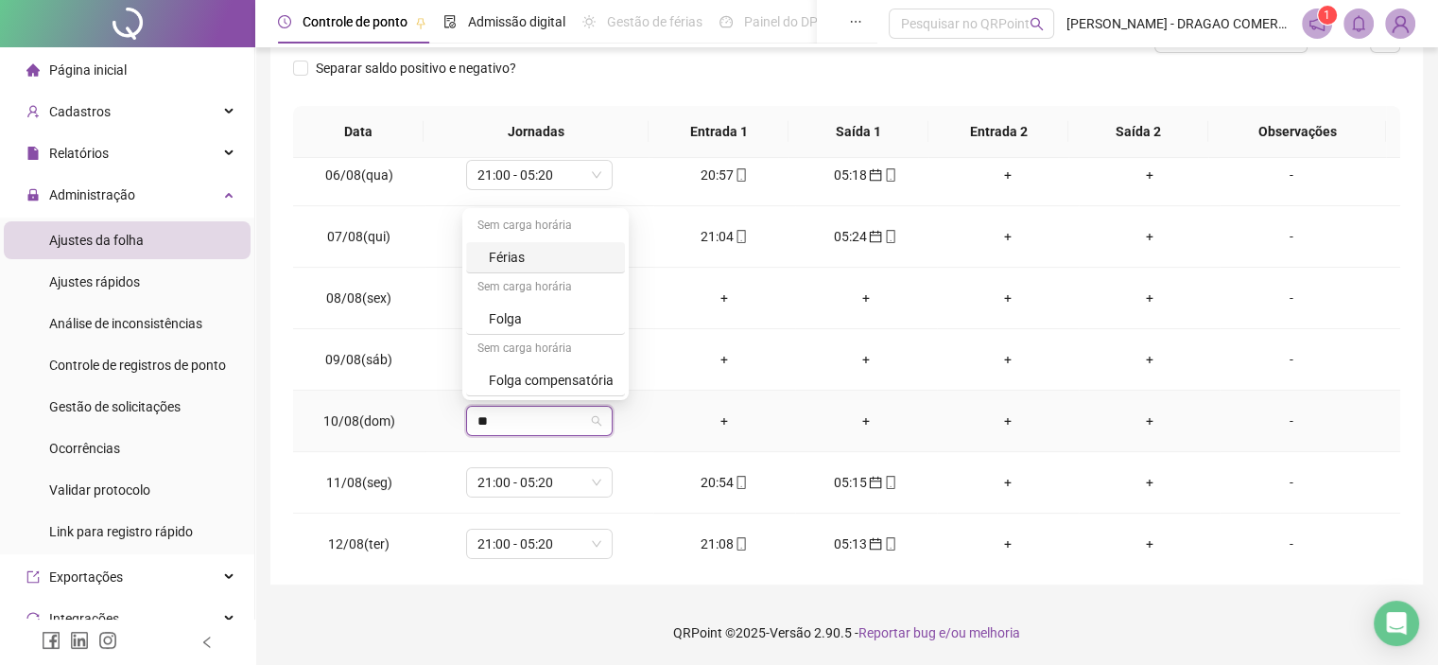
type input "***"
click at [560, 322] on div "Folga" at bounding box center [551, 318] width 125 height 21
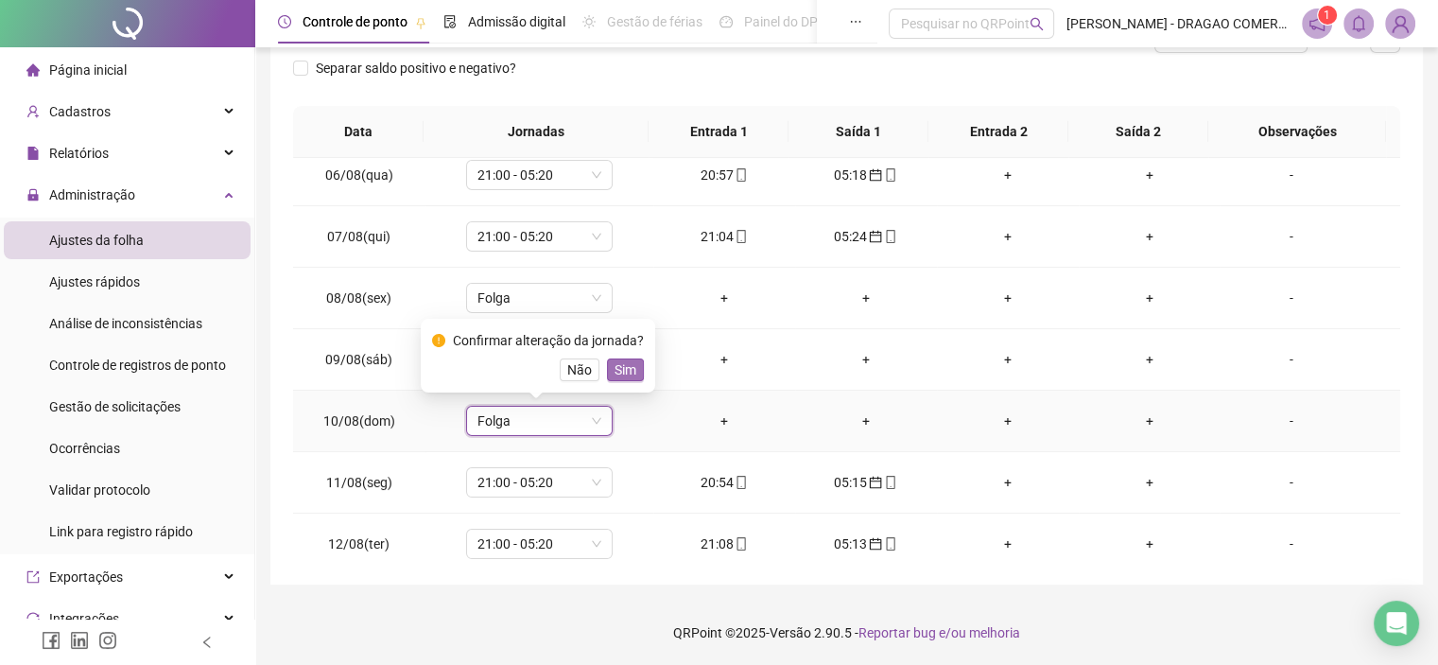
click at [615, 373] on span "Sim" at bounding box center [626, 369] width 22 height 21
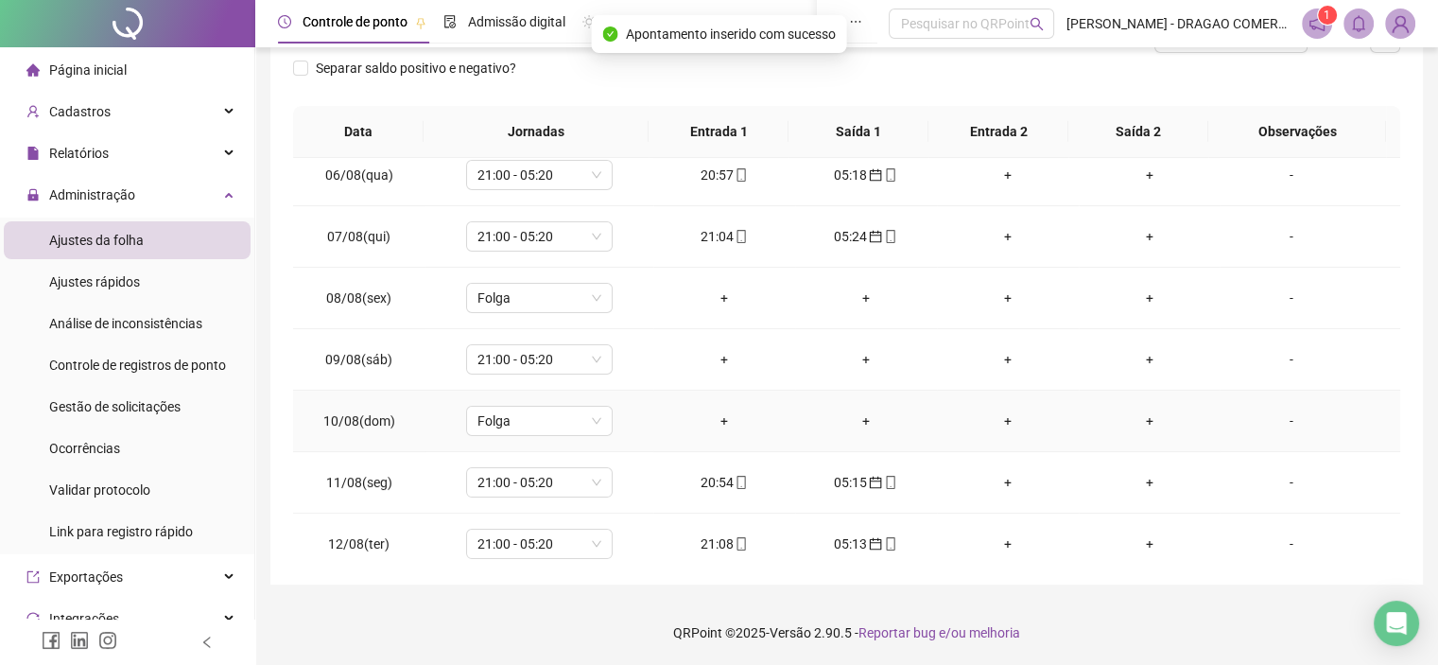
click at [1282, 420] on div "-" at bounding box center [1291, 420] width 112 height 21
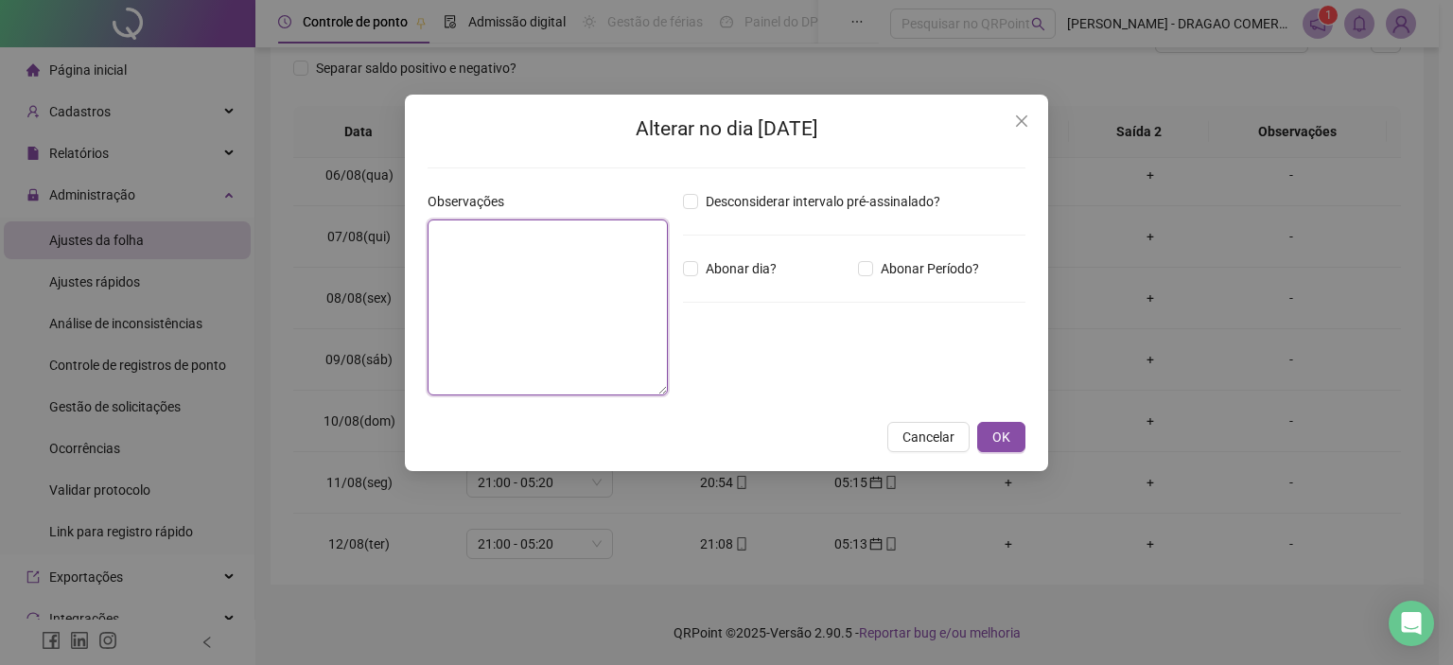
click at [522, 281] on textarea at bounding box center [547, 307] width 240 height 176
type textarea "*"
type textarea "**********"
click at [1010, 448] on button "OK" at bounding box center [1001, 437] width 48 height 30
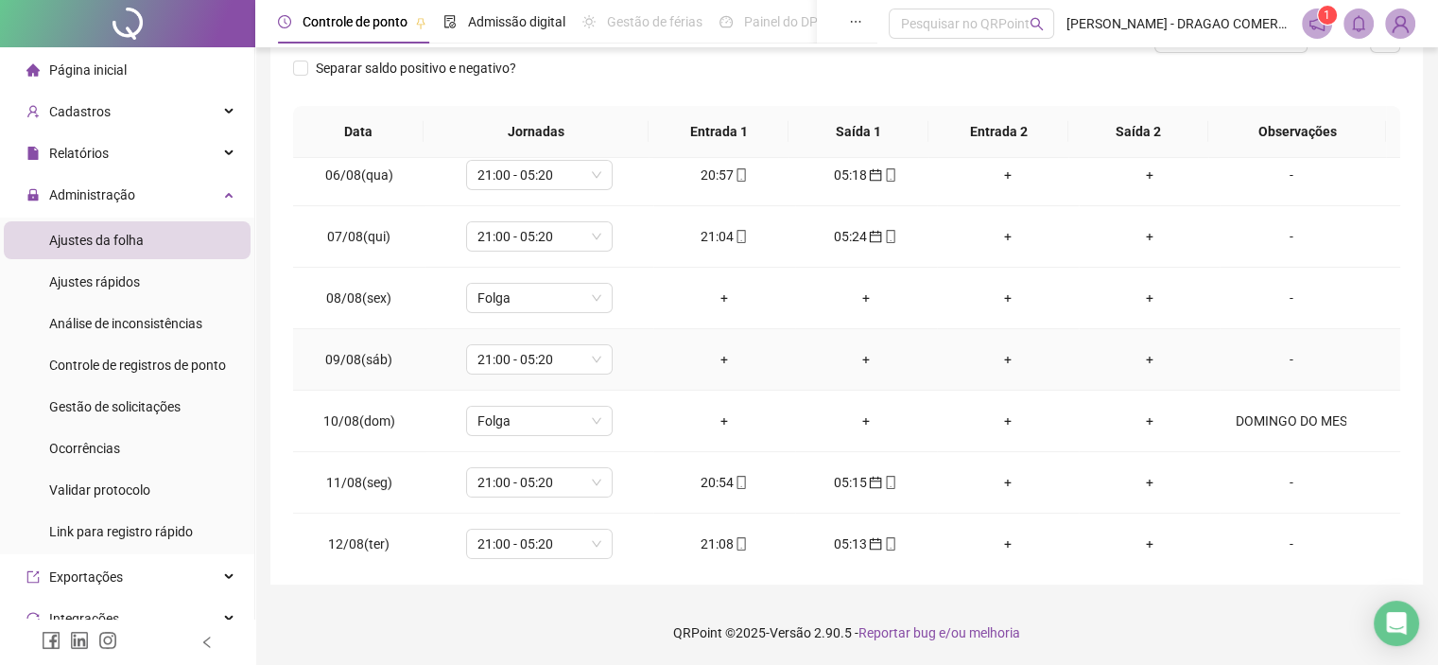
click at [1280, 358] on div "-" at bounding box center [1291, 359] width 112 height 21
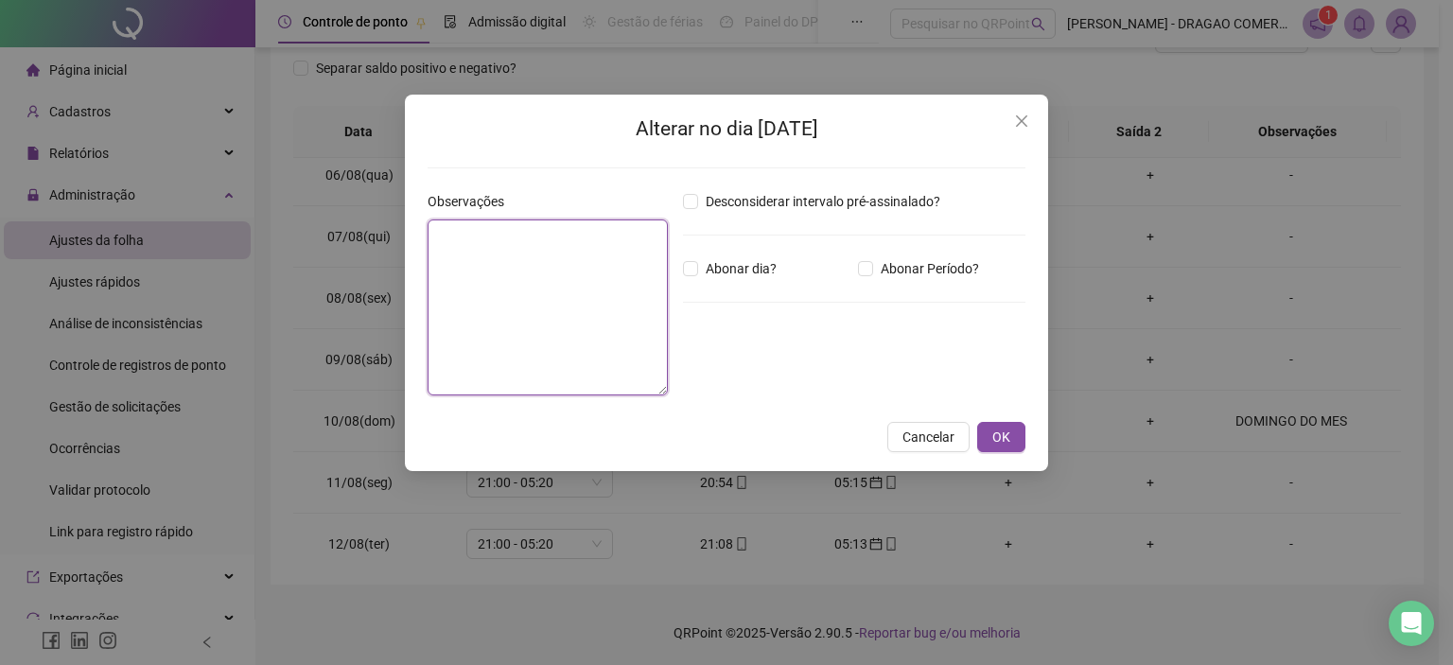
click at [513, 277] on textarea at bounding box center [547, 307] width 240 height 176
type textarea "**********"
click at [995, 441] on span "OK" at bounding box center [1001, 437] width 18 height 21
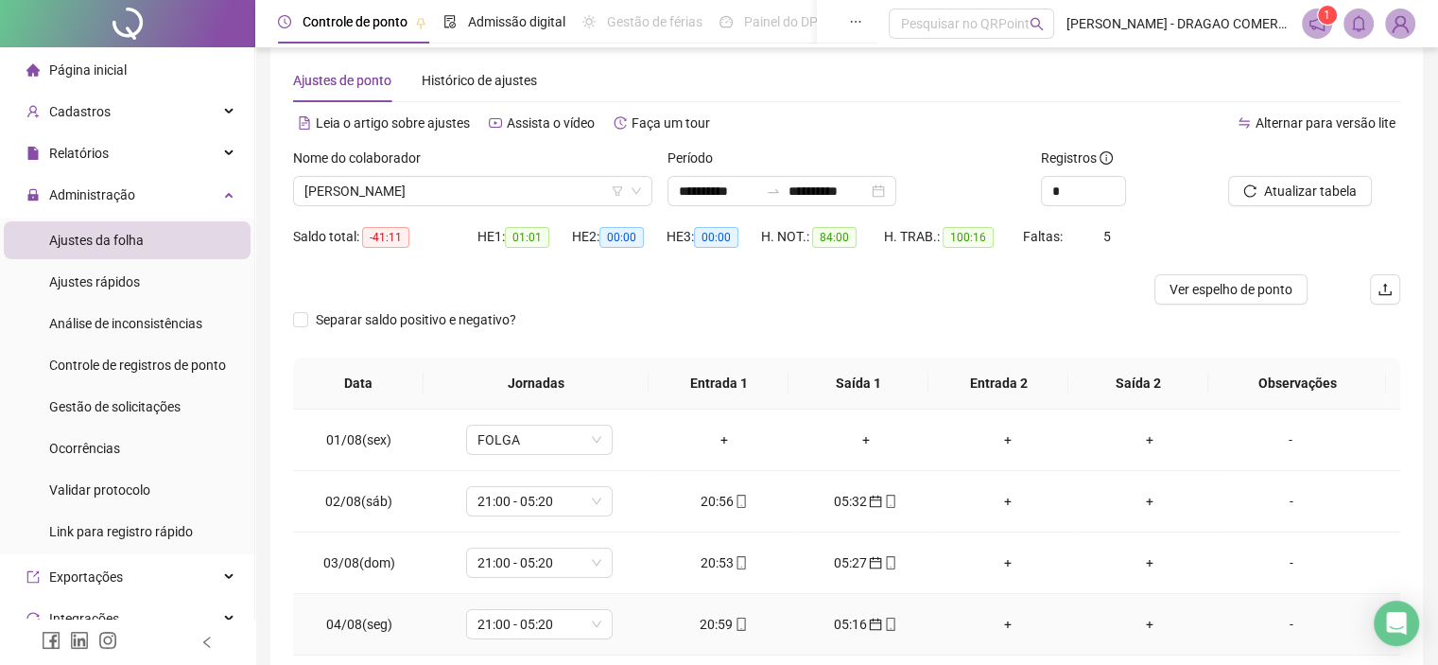
scroll to position [0, 0]
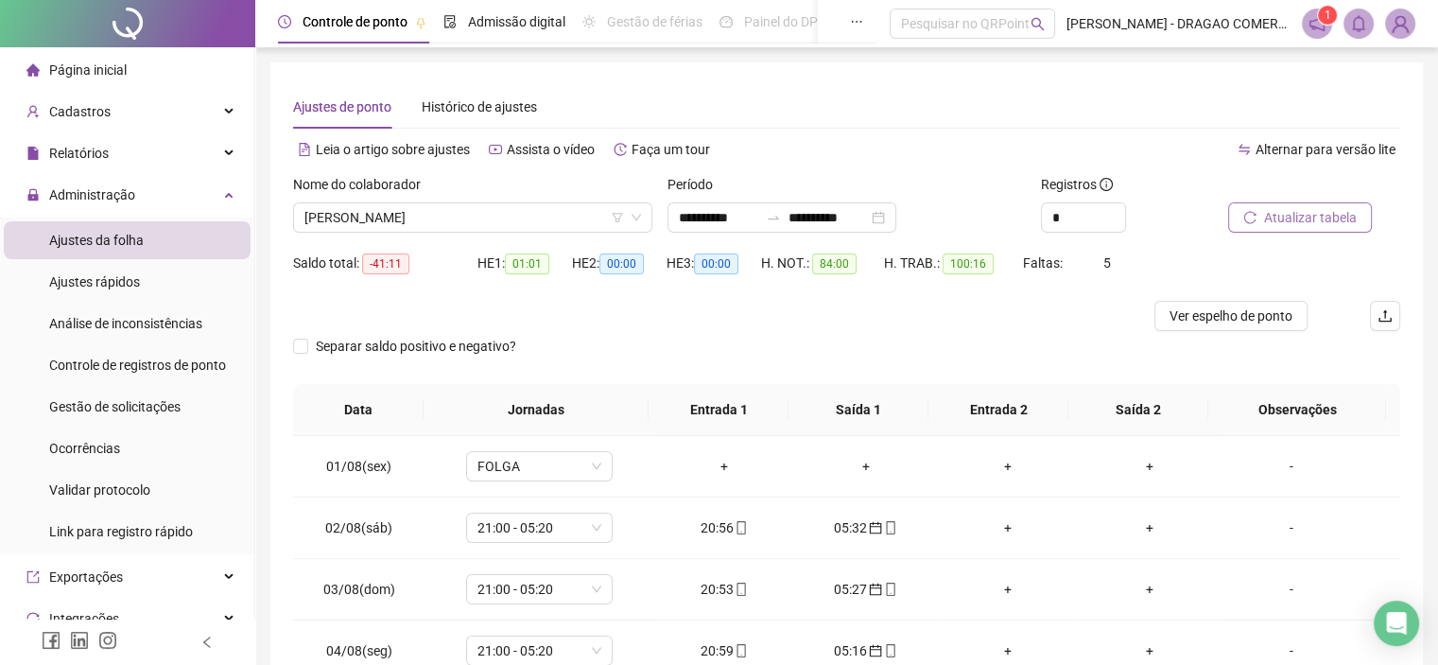
click at [1301, 215] on span "Atualizar tabela" at bounding box center [1310, 217] width 93 height 21
click at [1196, 322] on span "Ver espelho de ponto" at bounding box center [1231, 315] width 123 height 21
